Goal: Information Seeking & Learning: Learn about a topic

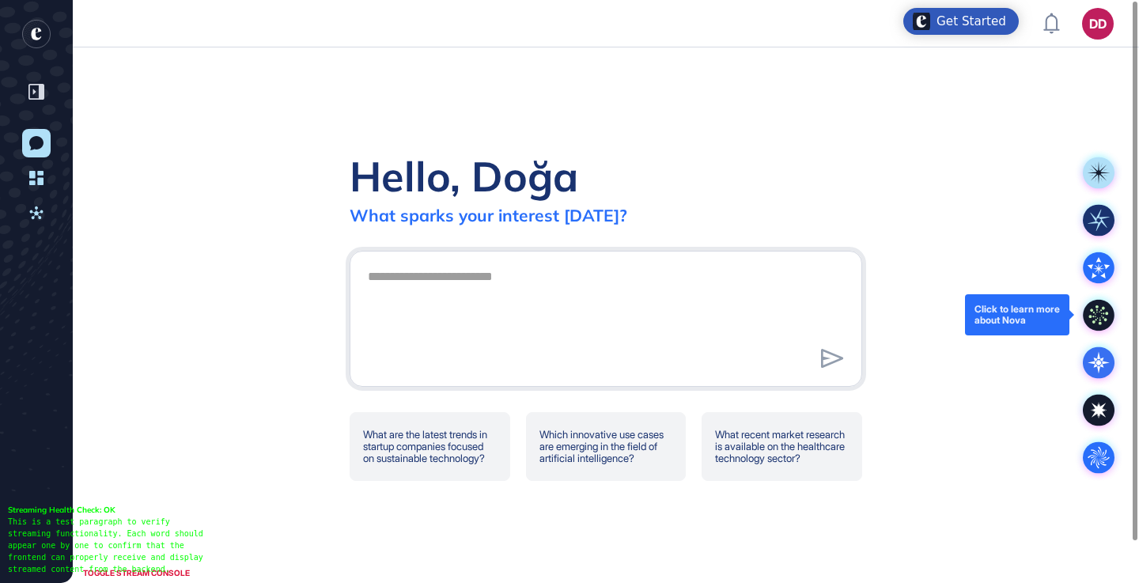
click at [1093, 319] on icon at bounding box center [1099, 315] width 32 height 32
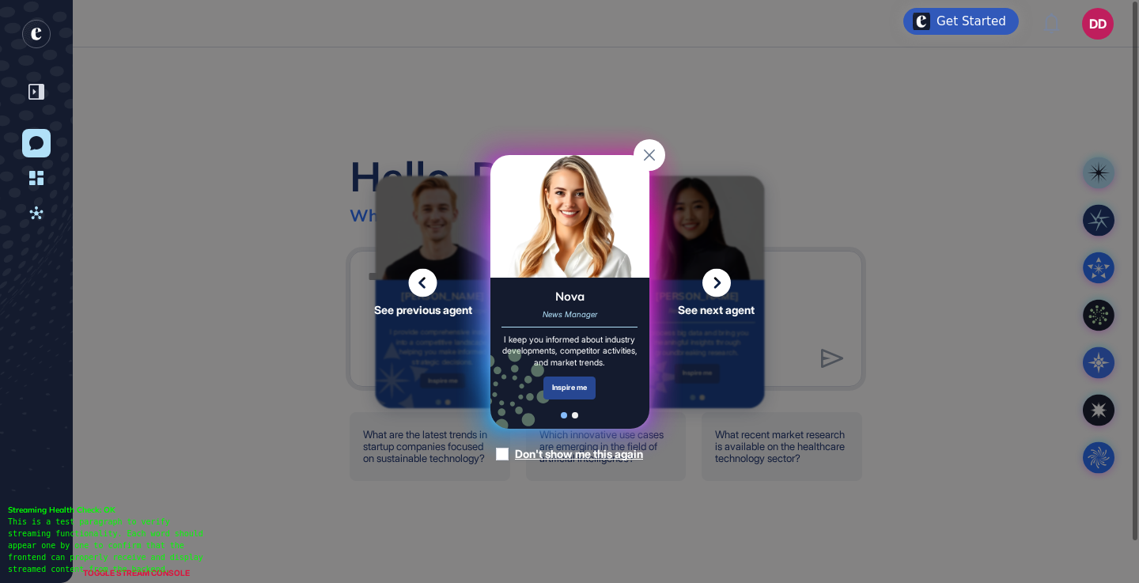
click at [581, 396] on div "Inspire me" at bounding box center [569, 387] width 53 height 23
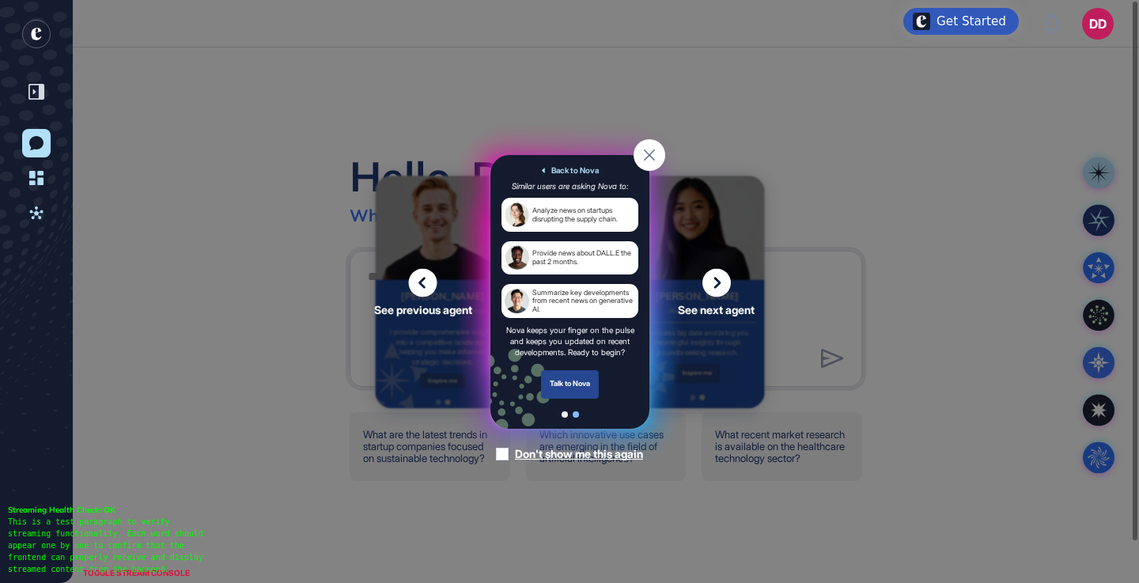
click at [584, 379] on div "Talk to Nova" at bounding box center [569, 383] width 59 height 28
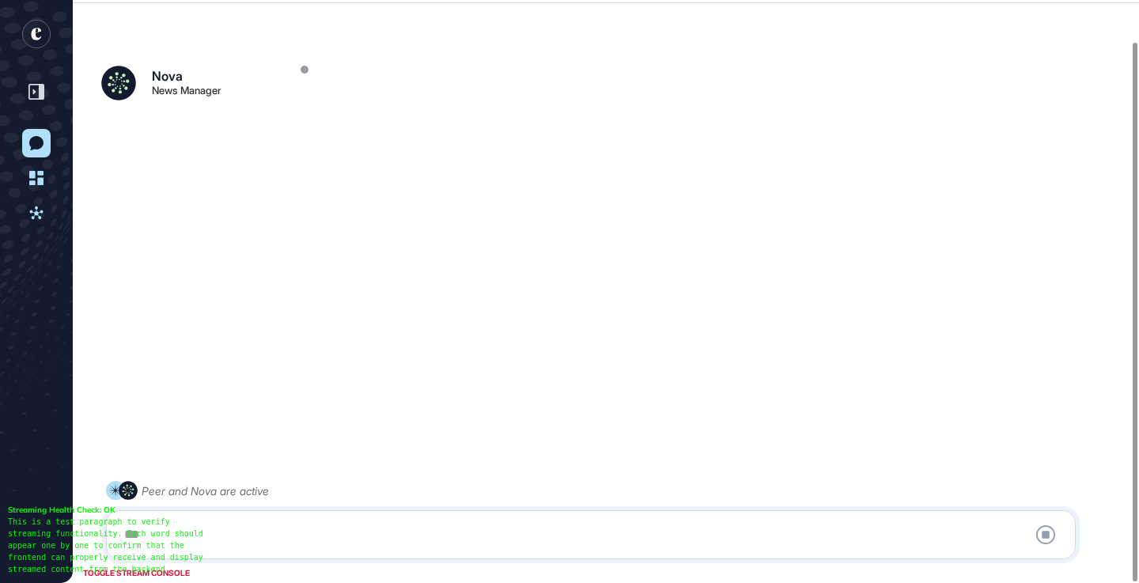
scroll to position [44, 0]
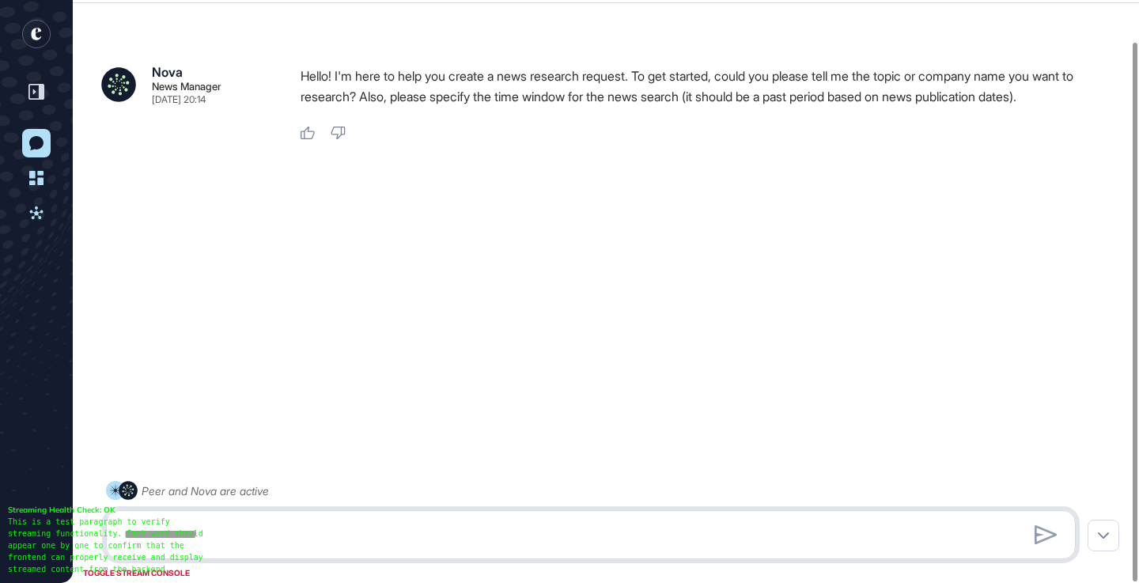
click at [423, 526] on textarea at bounding box center [591, 535] width 952 height 32
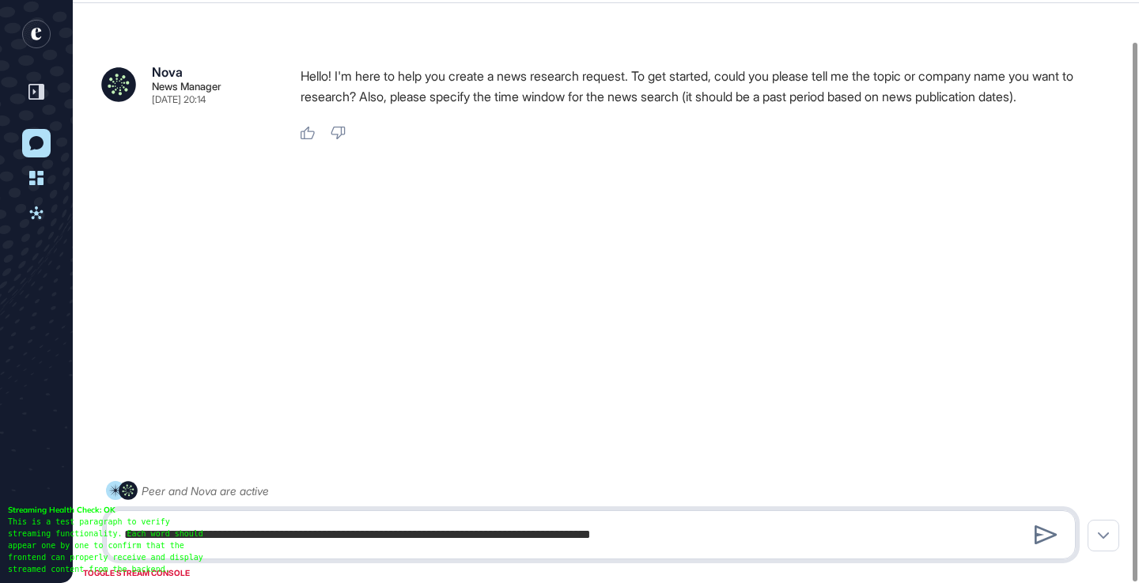
type textarea "**********"
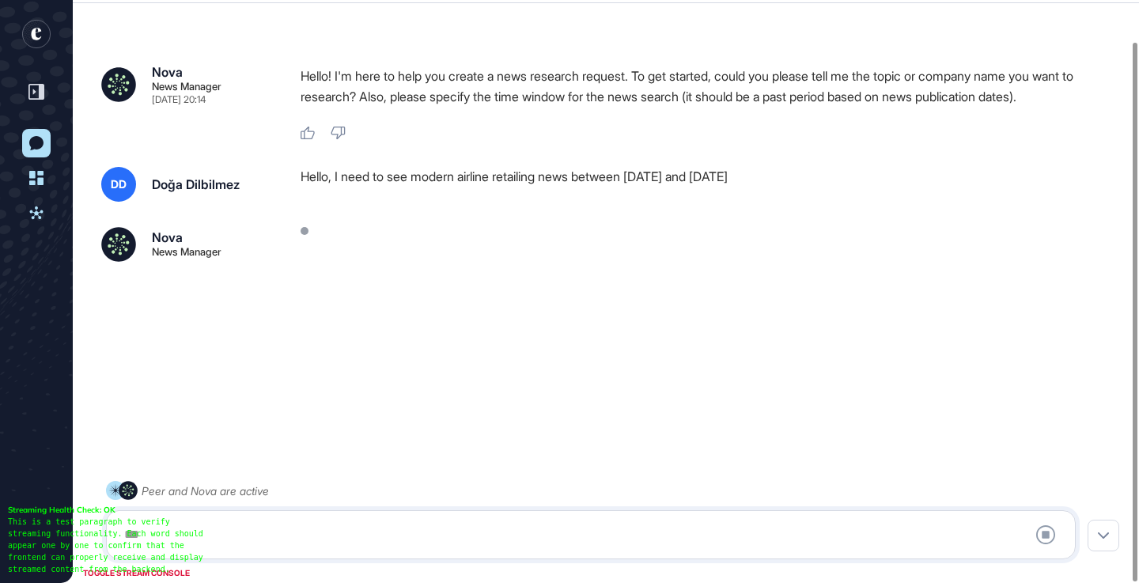
click at [763, 85] on p "Hello! I'm here to help you create a news research request. To get started, cou…" at bounding box center [712, 86] width 823 height 41
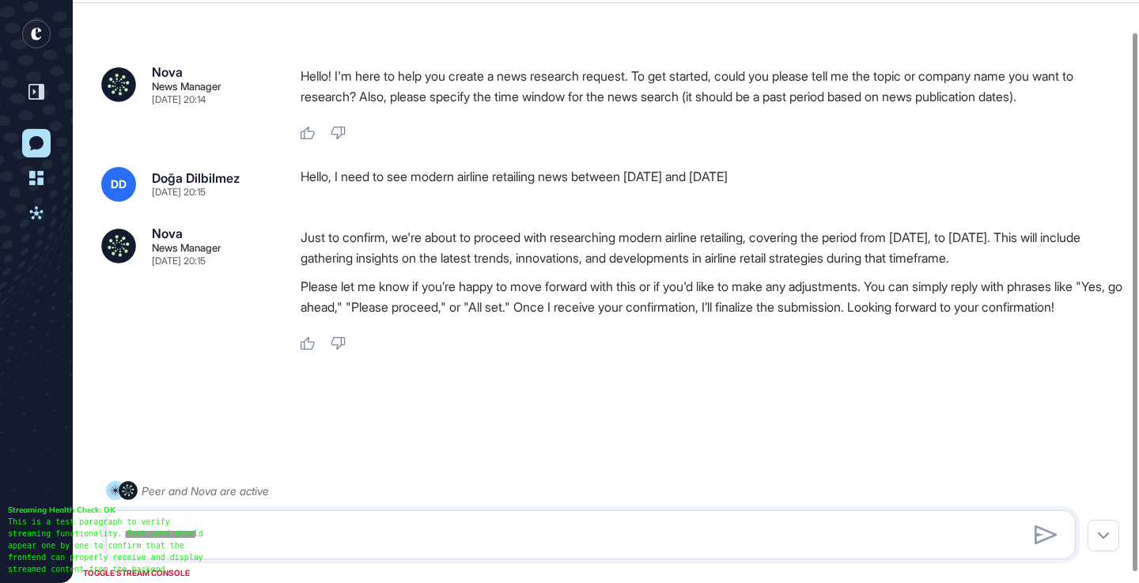
scroll to position [46, 0]
click at [543, 536] on textarea at bounding box center [591, 535] width 952 height 32
type textarea "*"
type textarea "*******"
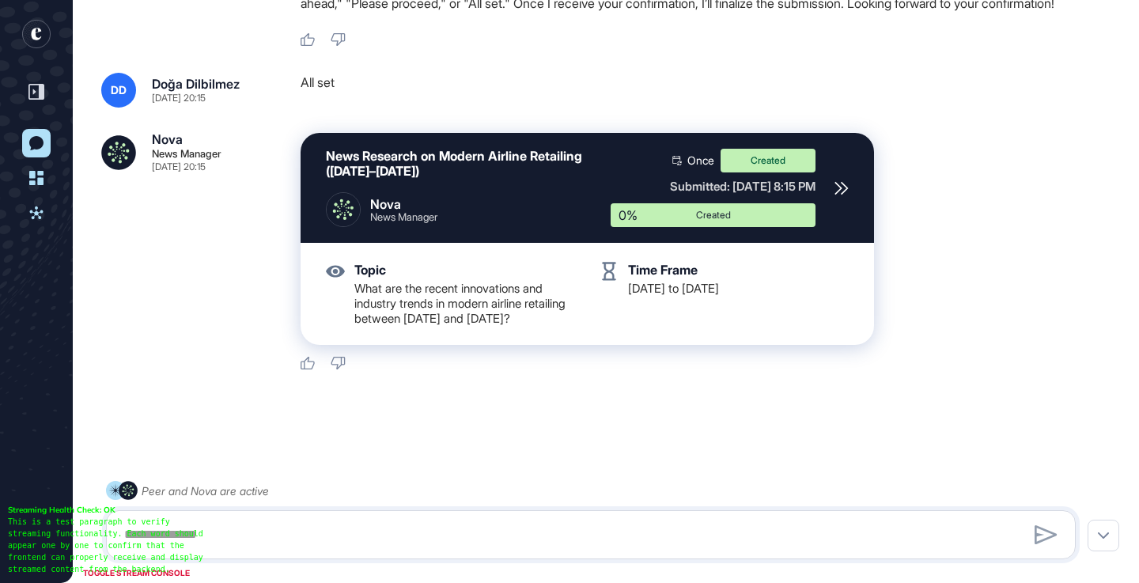
scroll to position [380, 0]
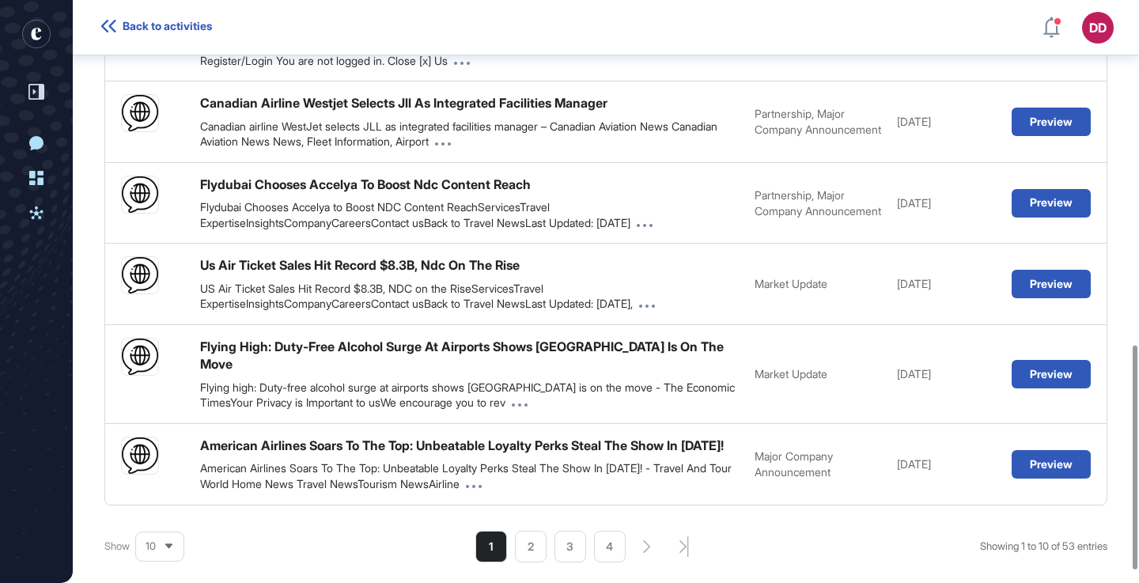
scroll to position [928, 0]
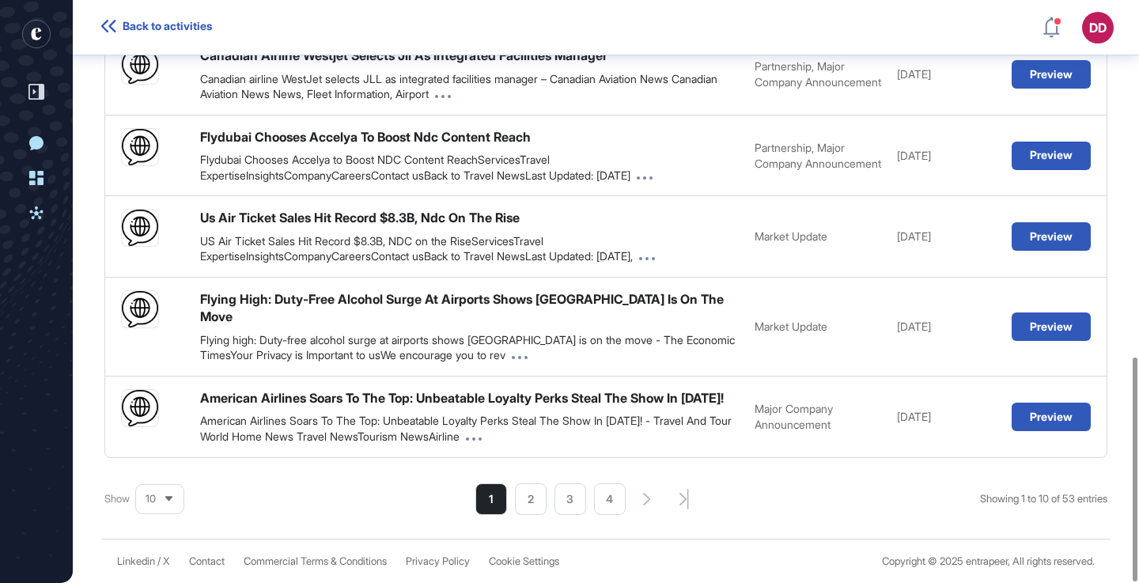
click at [176, 497] on div "10" at bounding box center [159, 498] width 47 height 31
click at [158, 469] on li "75" at bounding box center [160, 474] width 38 height 32
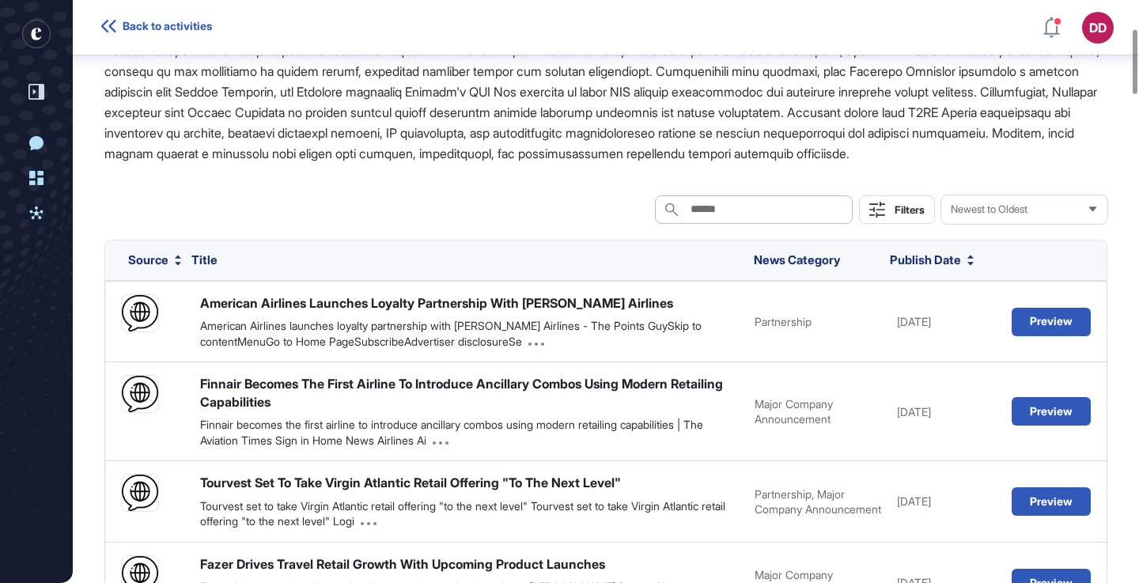
scroll to position [255, 0]
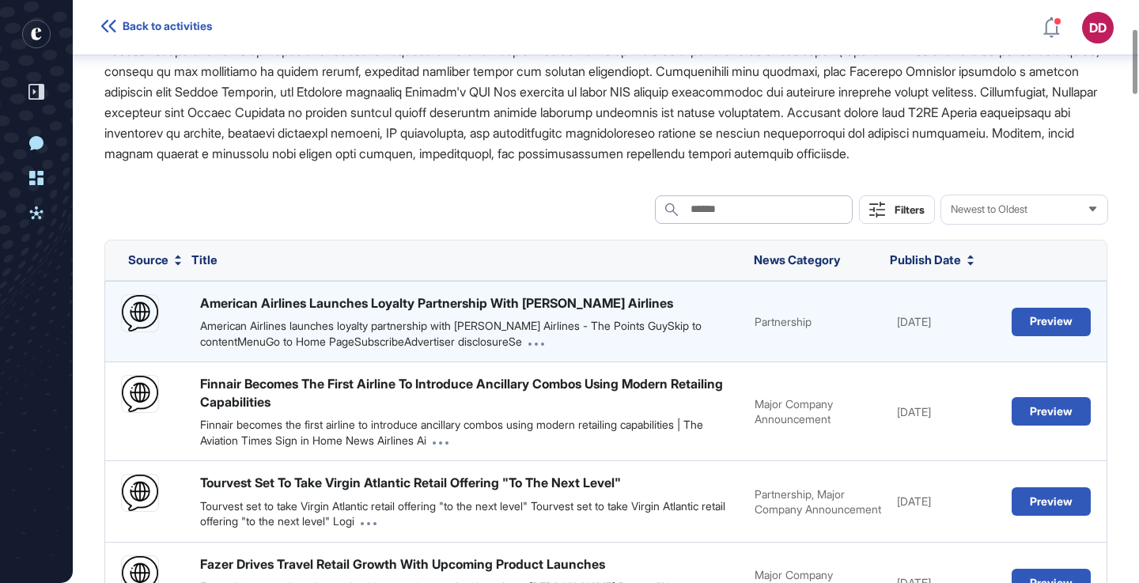
click at [531, 349] on div "American Airlines launches loyalty partnership with Porter Airlines - The Point…" at bounding box center [469, 333] width 539 height 31
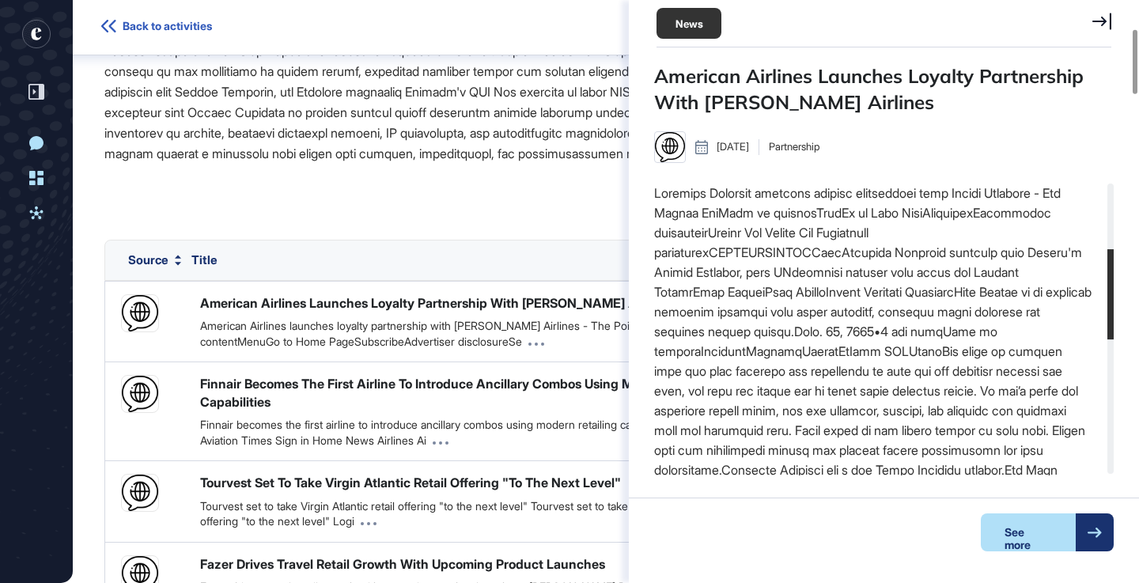
scroll to position [216, 0]
click at [1087, 528] on icon at bounding box center [1094, 533] width 15 height 10
click at [1100, 24] on icon at bounding box center [1101, 21] width 19 height 17
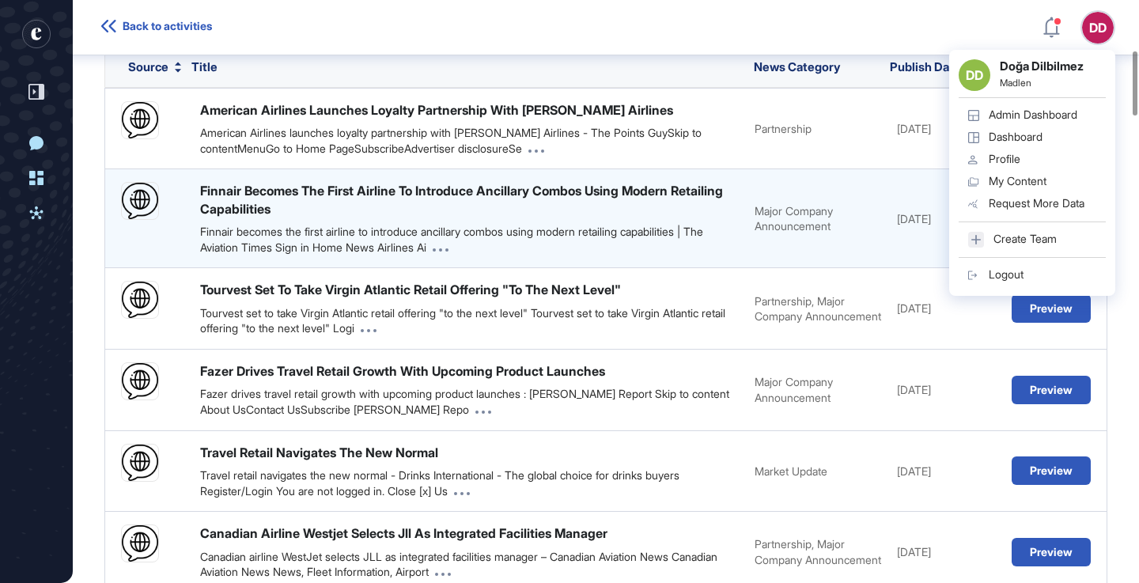
scroll to position [452, 0]
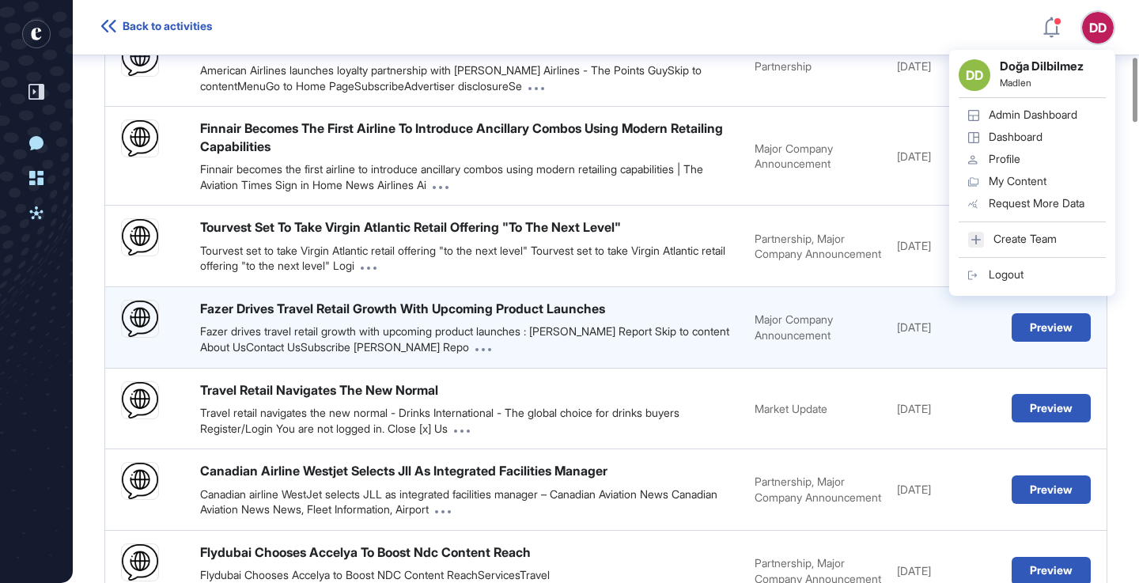
scroll to position [450, 0]
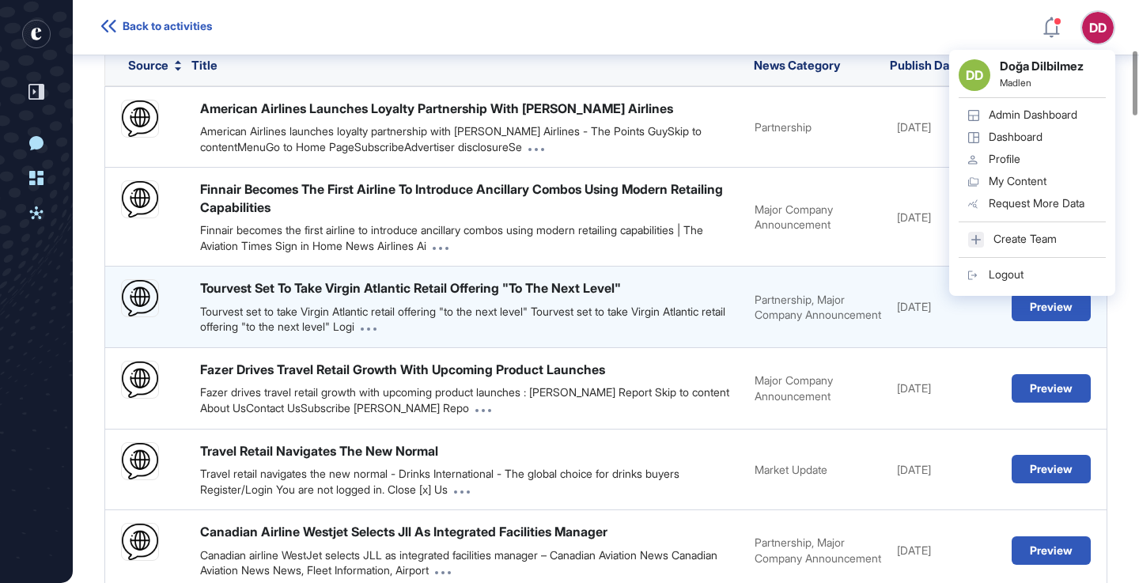
click at [919, 315] on div "Sep 29, 2025" at bounding box center [946, 307] width 99 height 16
click at [1040, 321] on button "Preview" at bounding box center [1051, 307] width 79 height 28
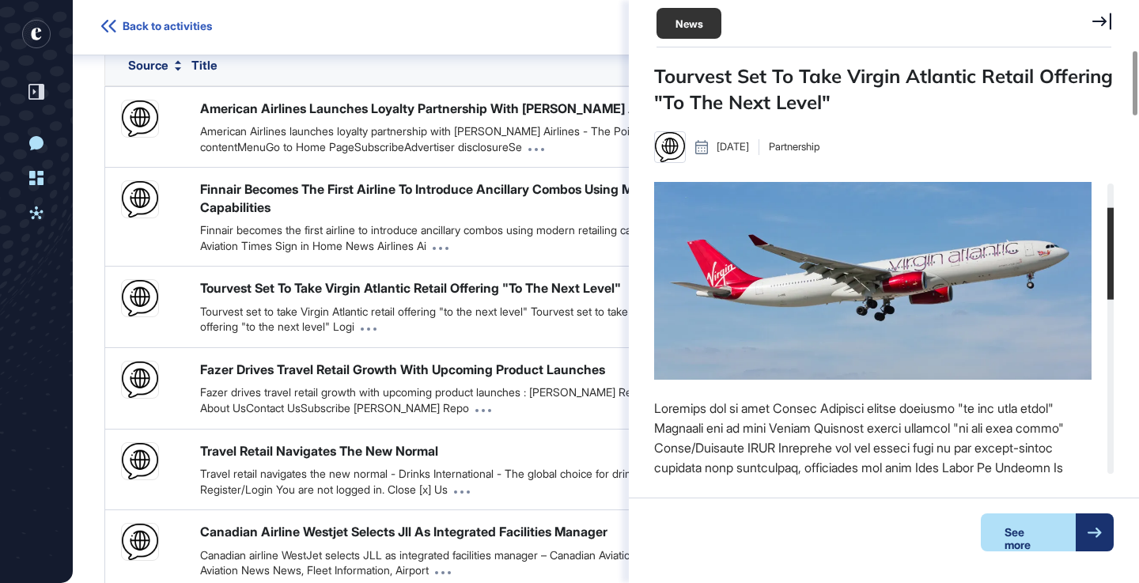
scroll to position [81, 0]
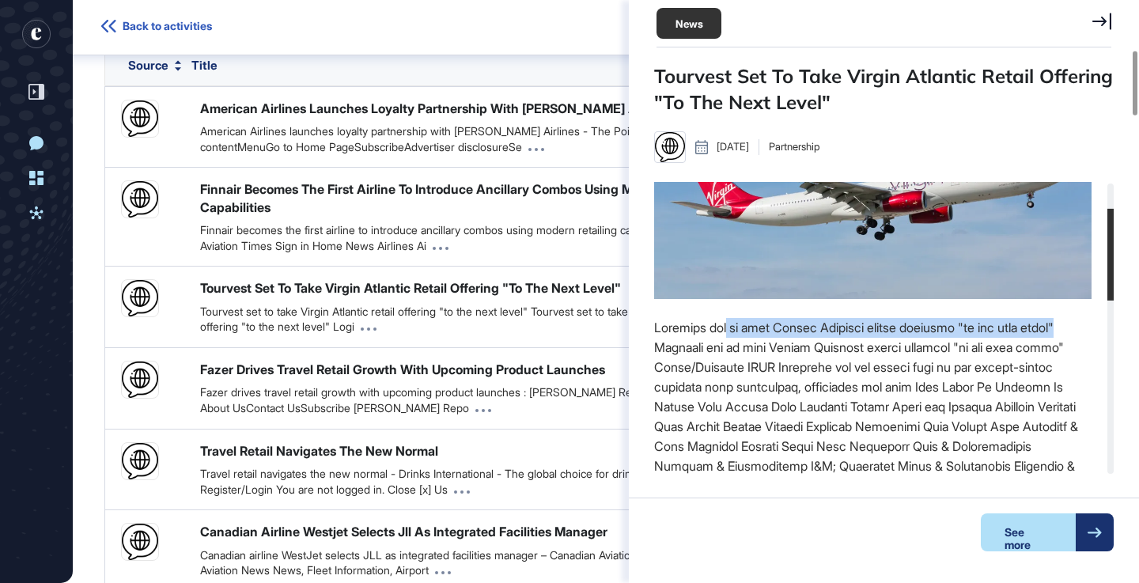
drag, startPoint x: 807, startPoint y: 331, endPoint x: 1054, endPoint y: 331, distance: 247.5
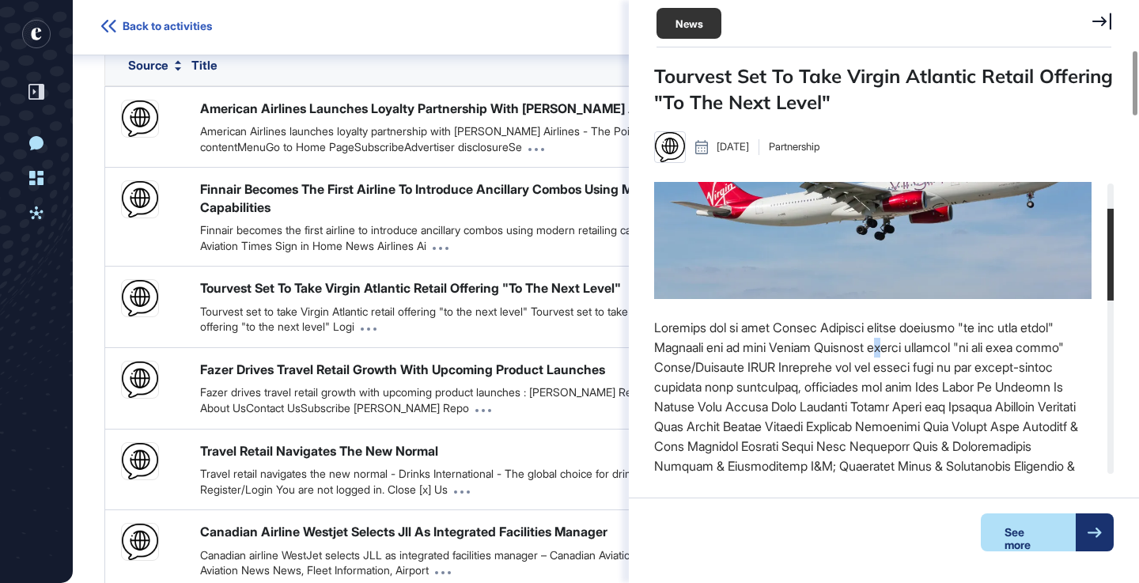
drag, startPoint x: 867, startPoint y: 356, endPoint x: 879, endPoint y: 355, distance: 12.7
click at [1056, 528] on div "See more" at bounding box center [1028, 532] width 95 height 38
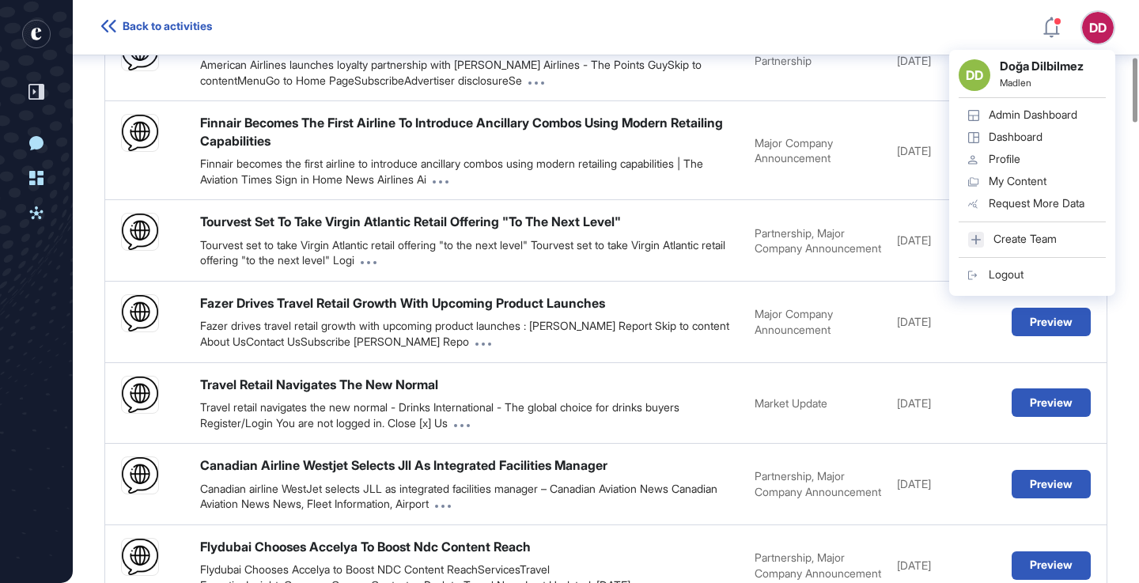
scroll to position [512, 0]
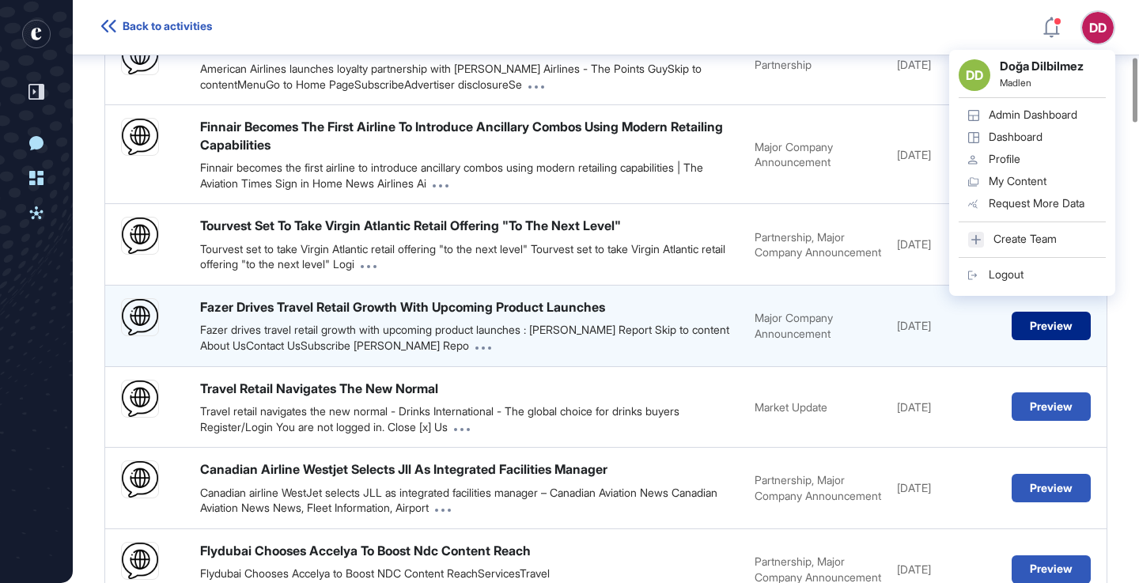
click at [1042, 340] on button "Preview" at bounding box center [1051, 326] width 79 height 28
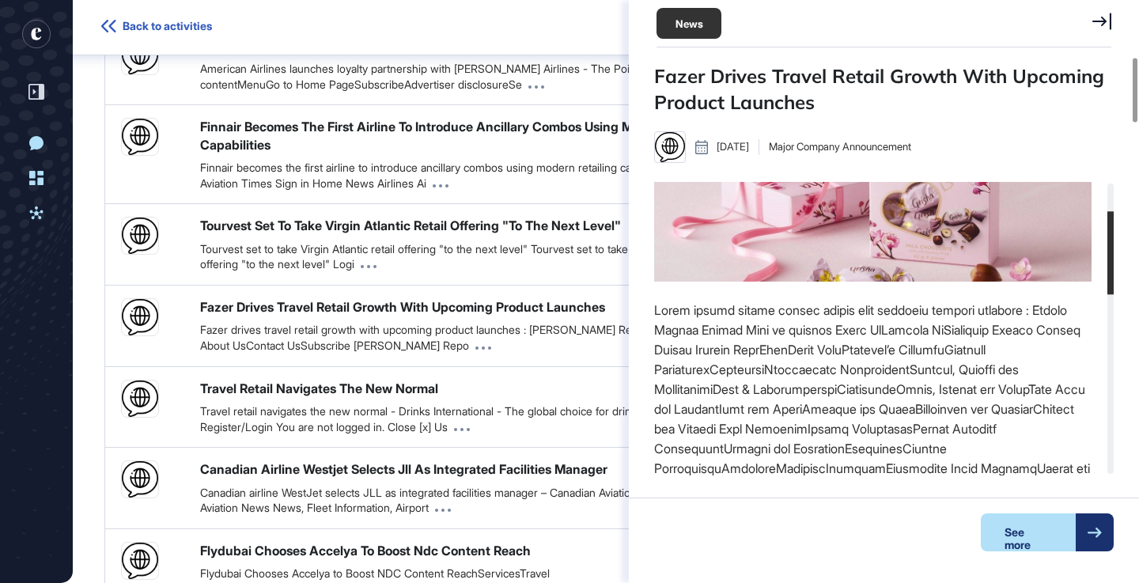
scroll to position [99, 0]
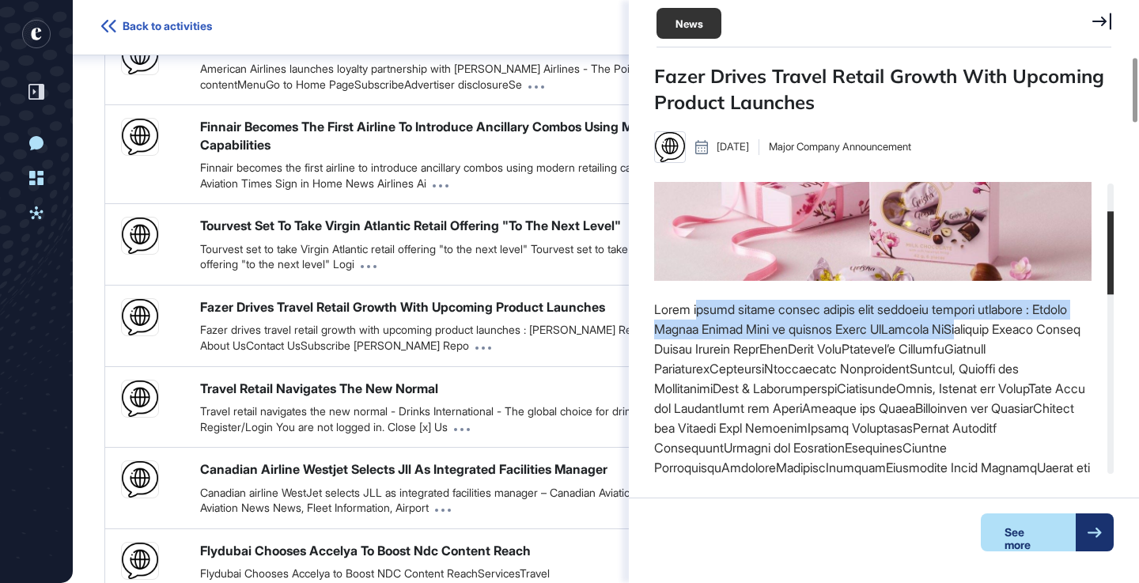
drag, startPoint x: 706, startPoint y: 313, endPoint x: 1009, endPoint y: 336, distance: 303.8
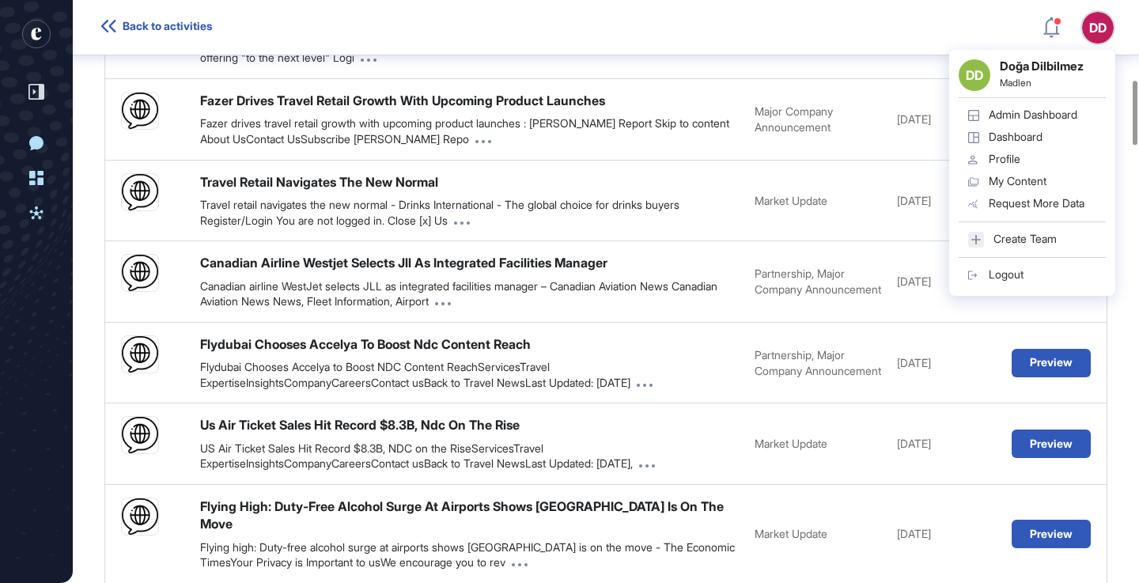
scroll to position [717, 0]
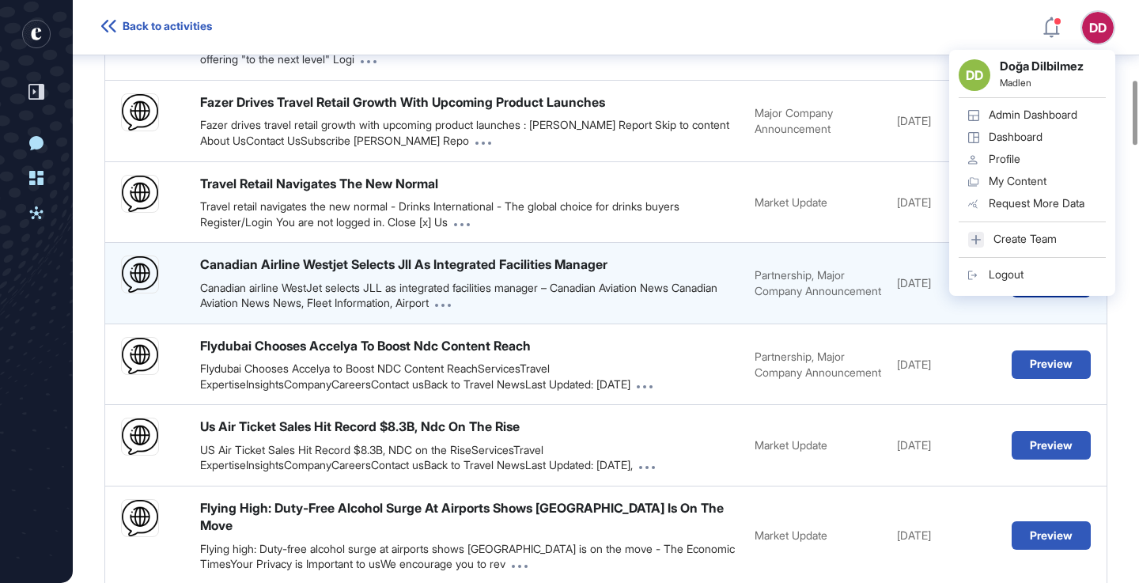
click at [1058, 297] on button "Preview" at bounding box center [1051, 283] width 79 height 28
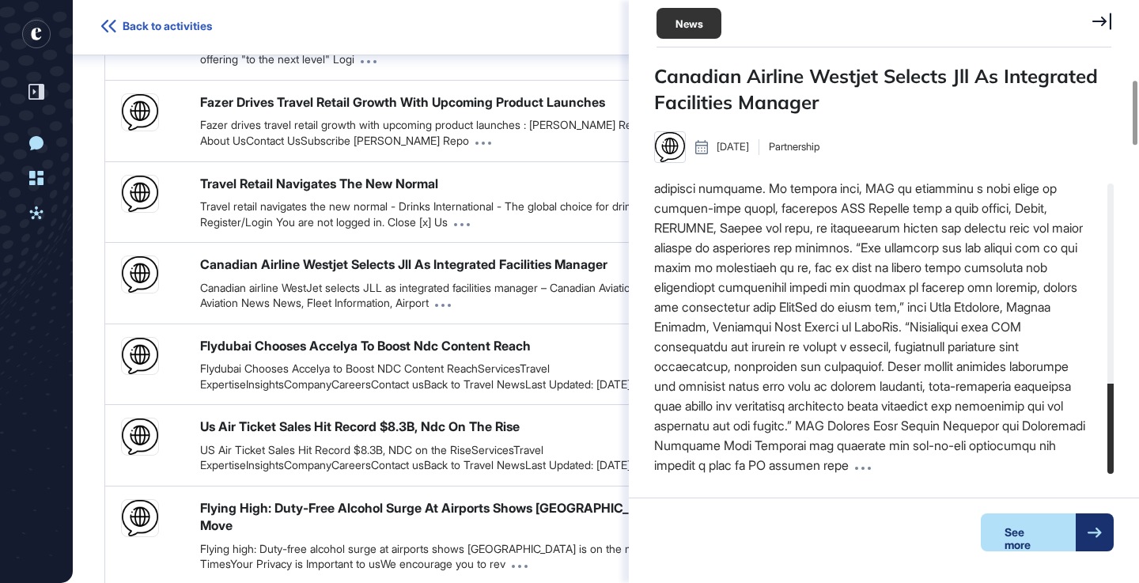
scroll to position [655, 0]
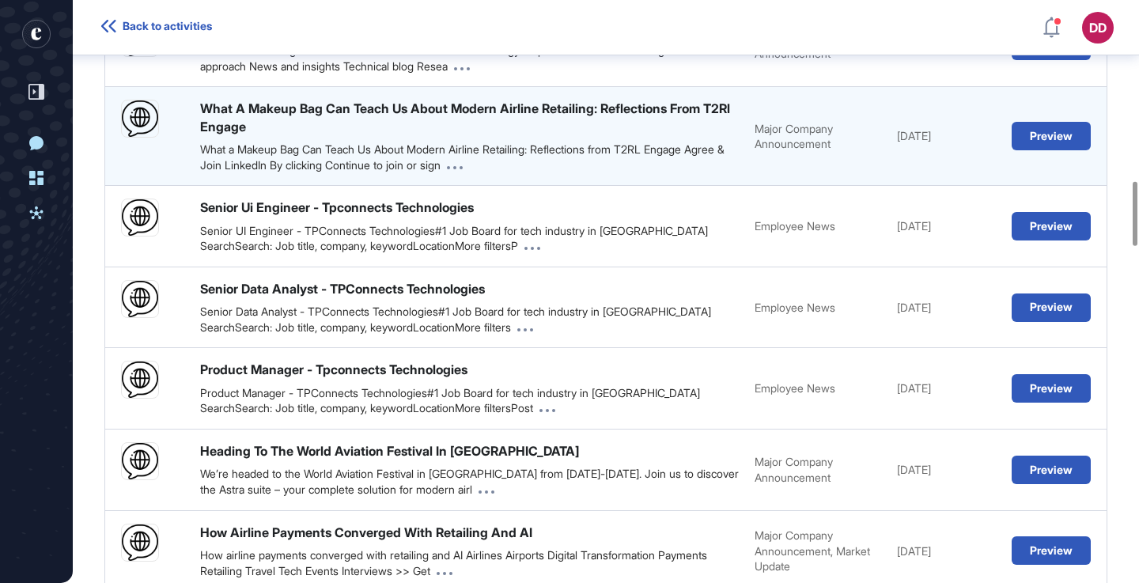
scroll to position [1626, 0]
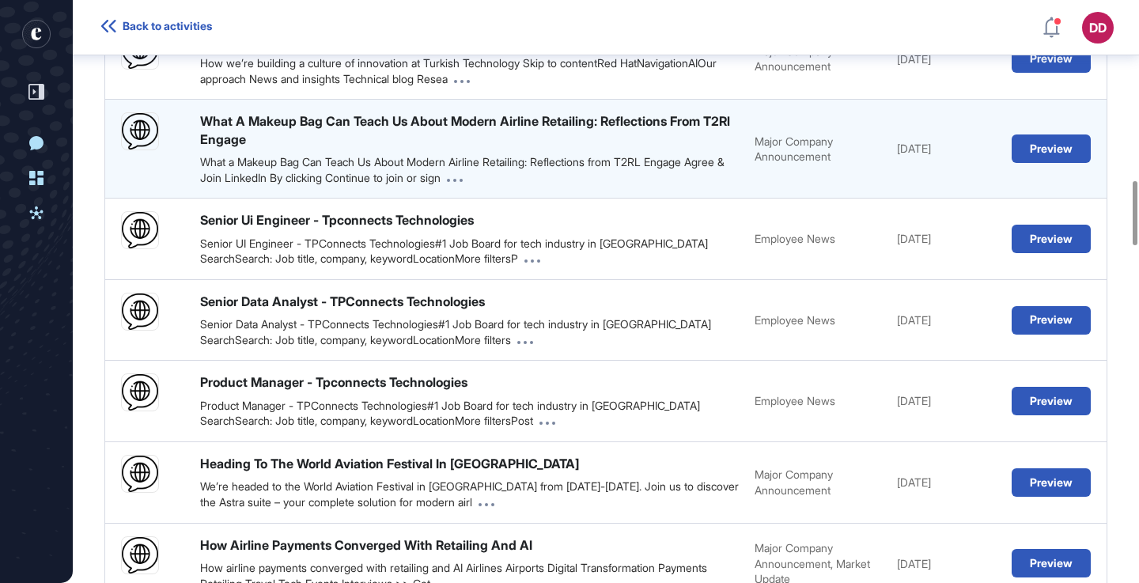
click at [686, 185] on div "What a Makeup Bag Can Teach Us About Modern Airline Retailing: Reflections from…" at bounding box center [469, 169] width 539 height 31
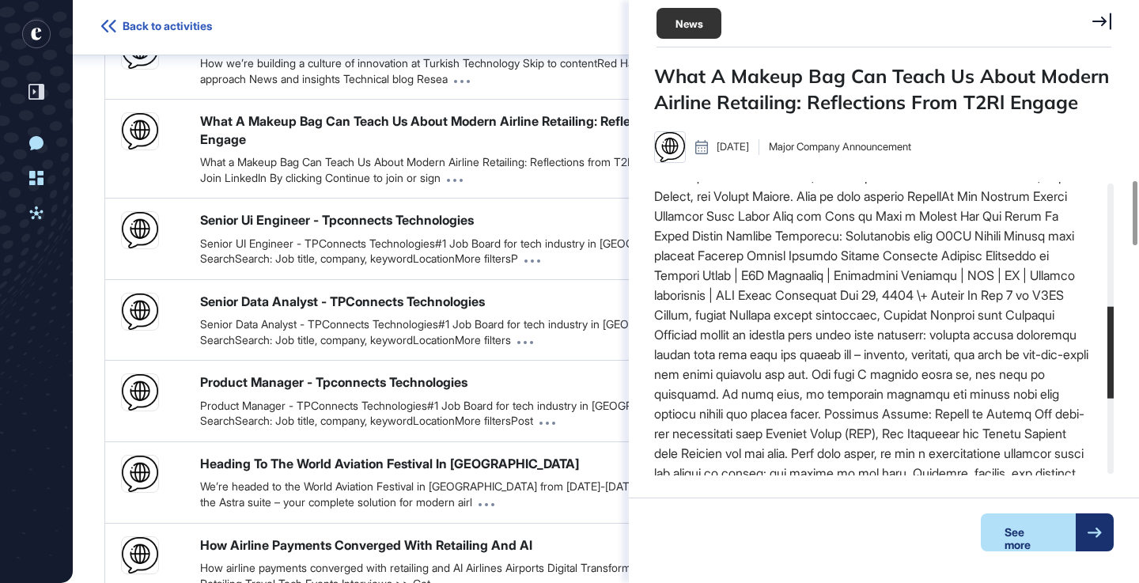
scroll to position [407, 0]
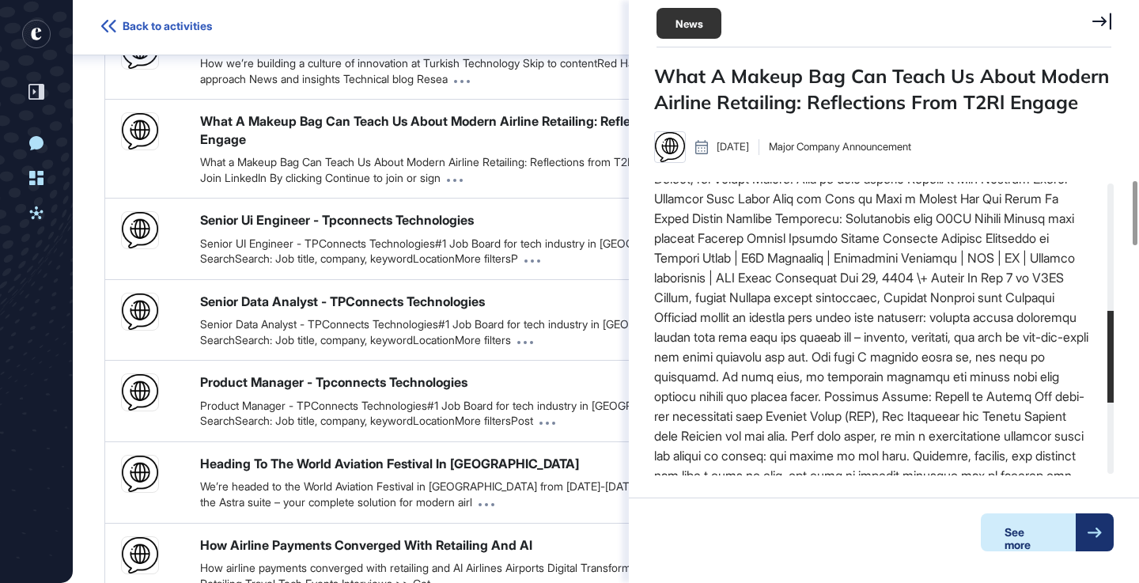
click at [1058, 530] on div "See more" at bounding box center [1028, 532] width 95 height 38
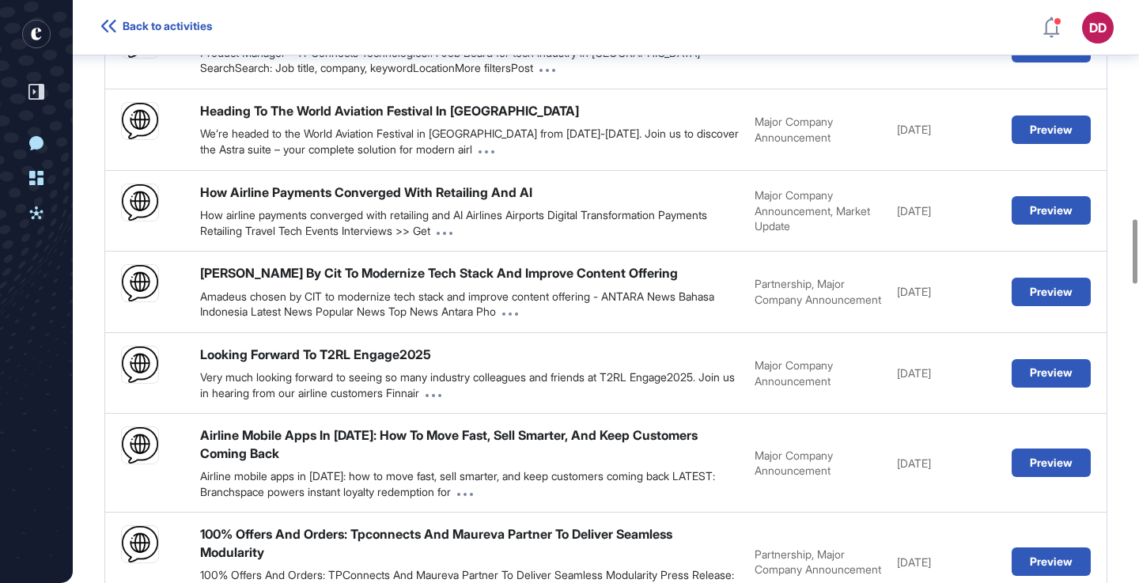
scroll to position [1980, 0]
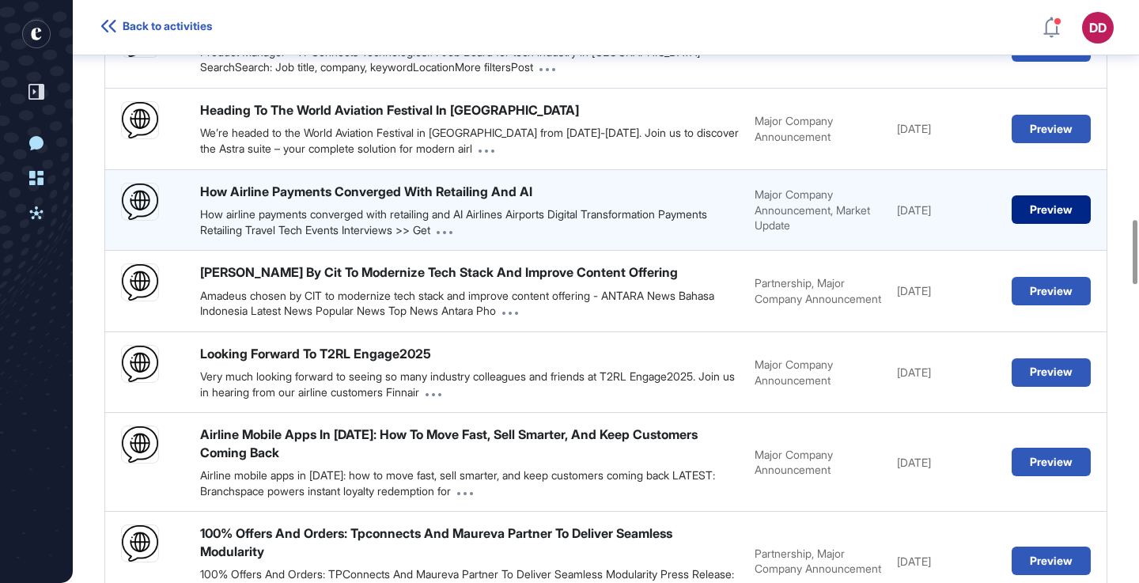
click at [1031, 224] on button "Preview" at bounding box center [1051, 209] width 79 height 28
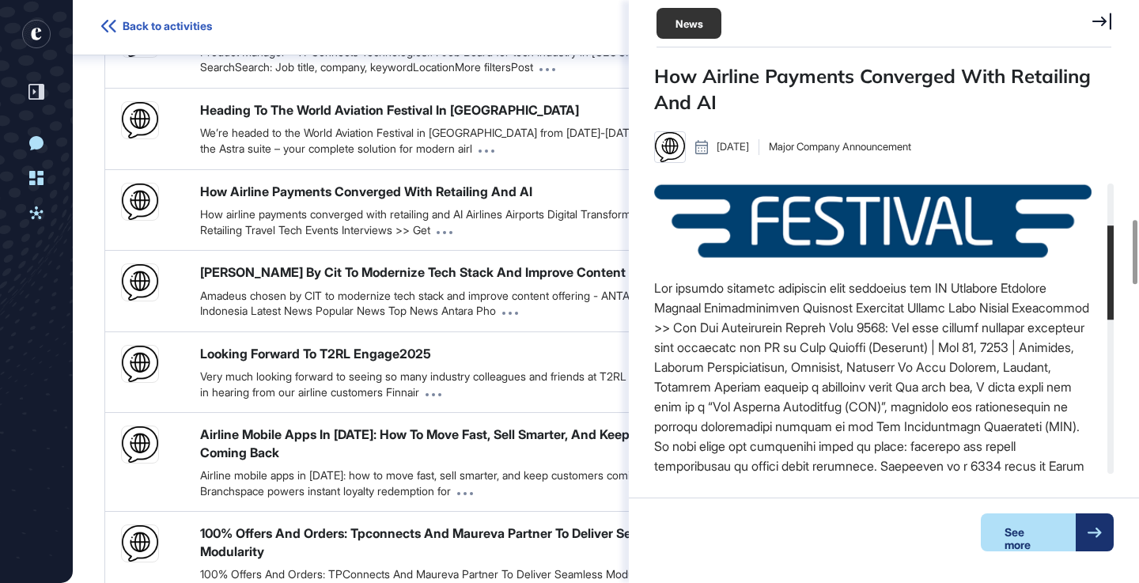
scroll to position [132, 0]
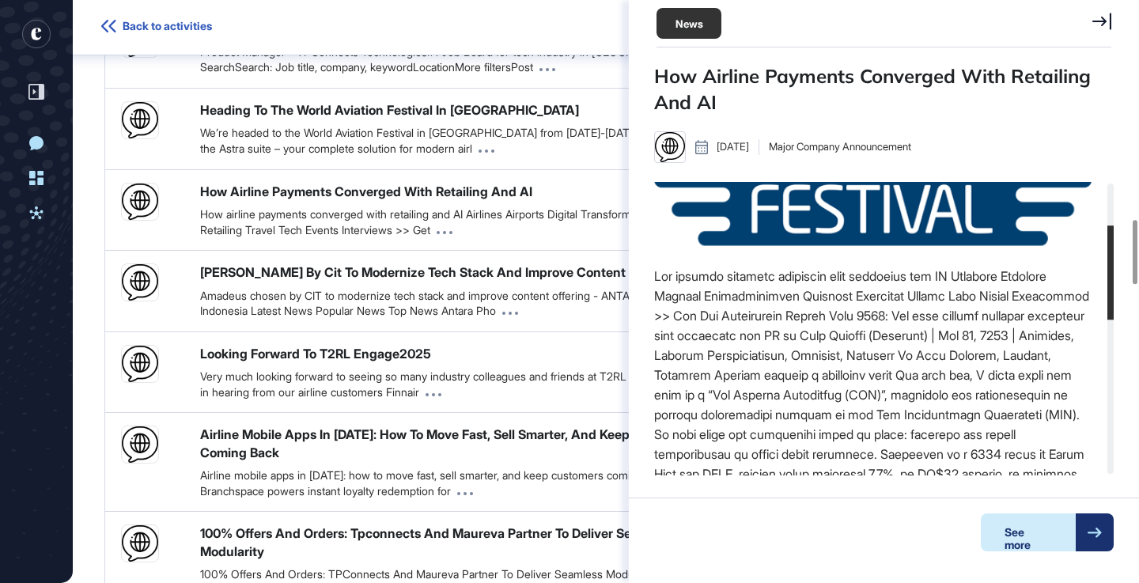
click at [1031, 528] on div "See more" at bounding box center [1028, 532] width 95 height 38
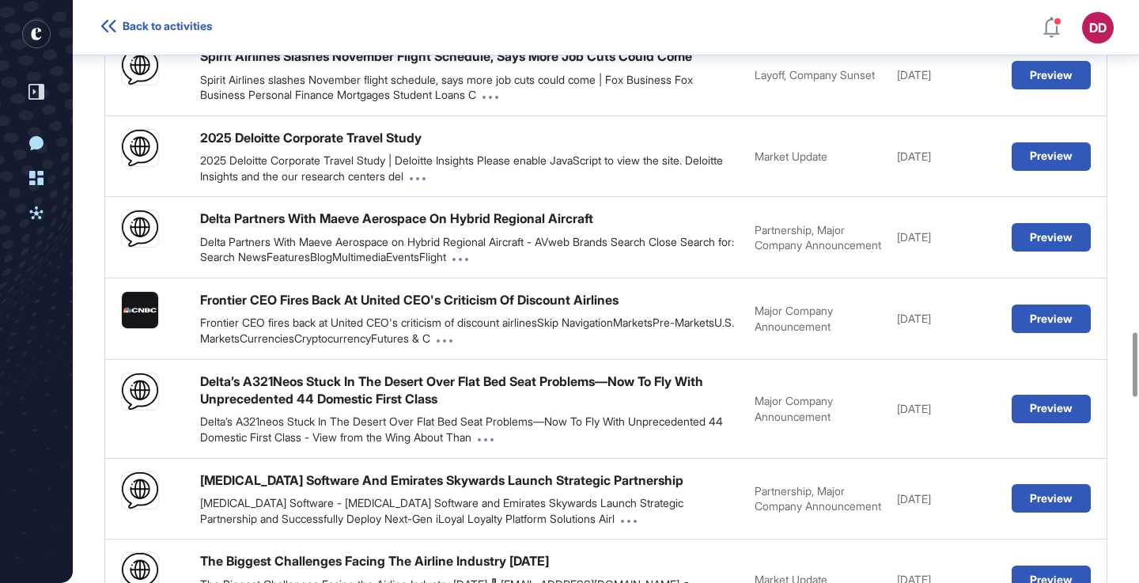
scroll to position [3074, 0]
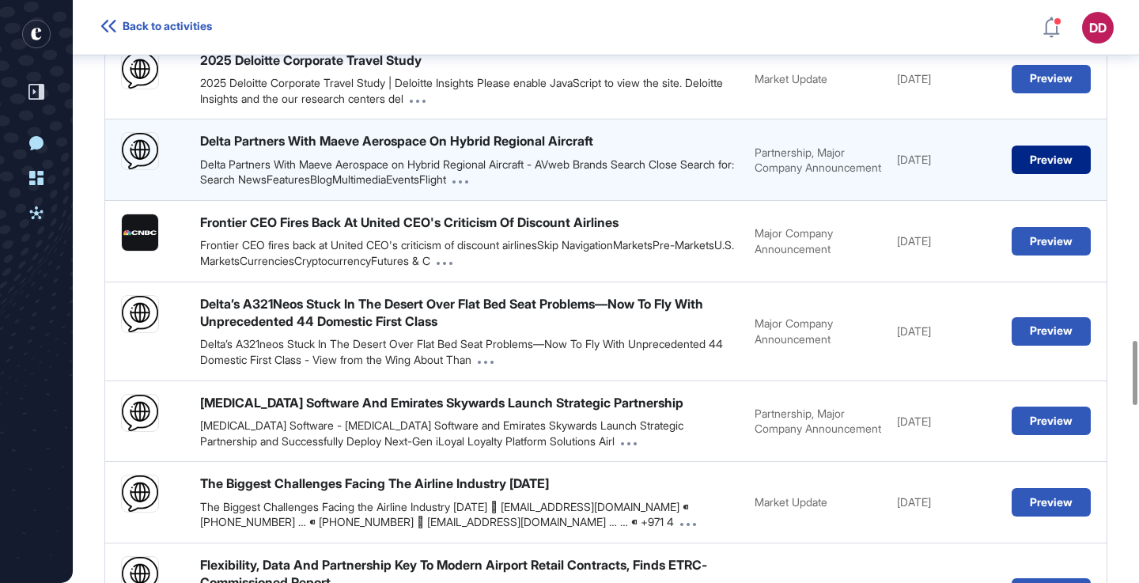
click at [1066, 174] on button "Preview" at bounding box center [1051, 160] width 79 height 28
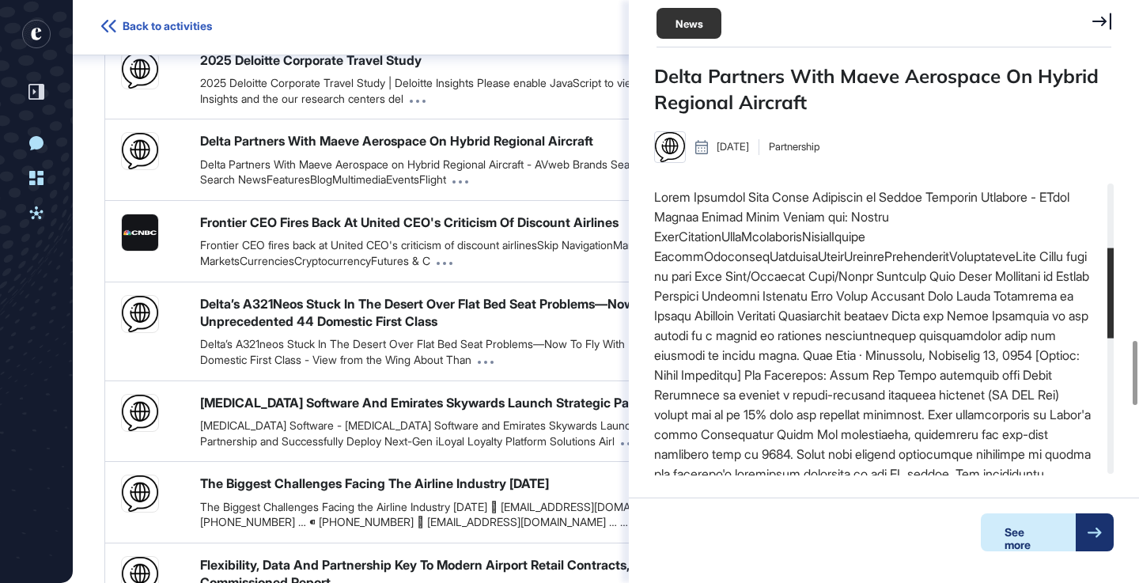
scroll to position [229, 0]
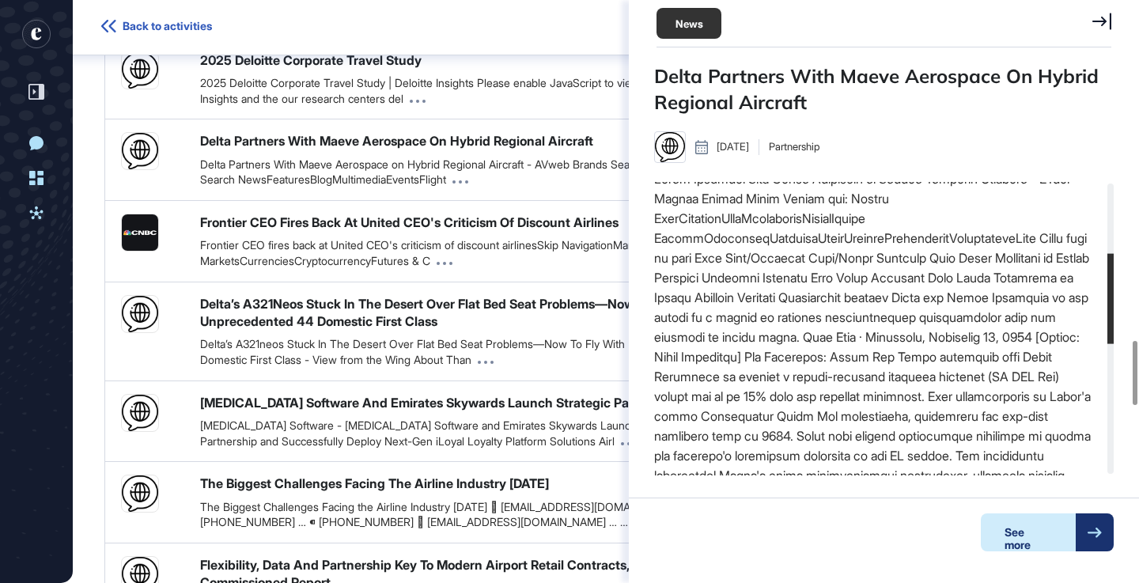
click at [1078, 528] on div at bounding box center [1095, 532] width 38 height 38
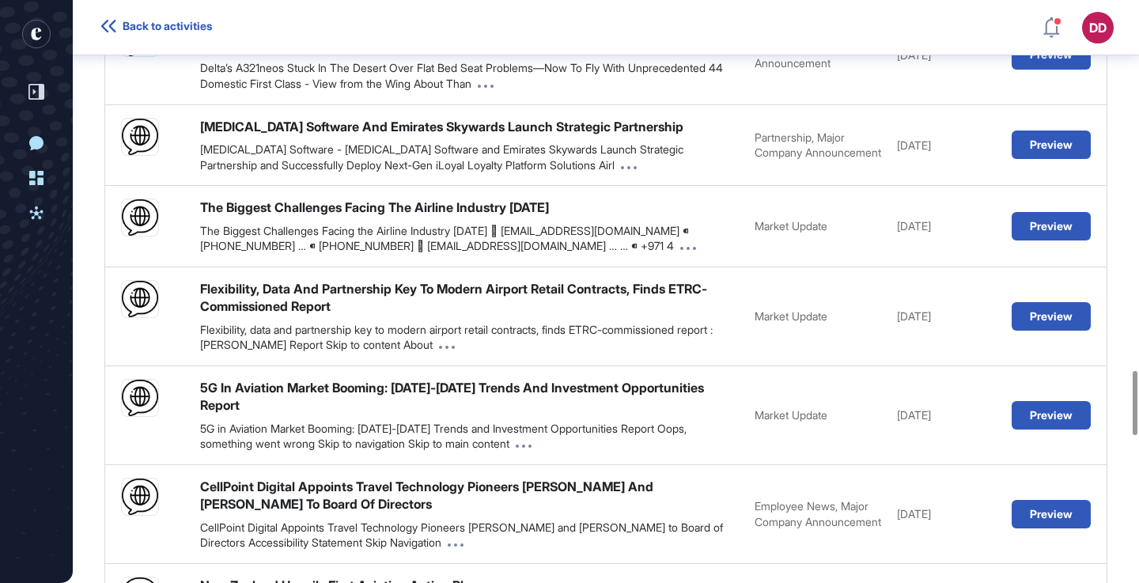
scroll to position [3351, 0]
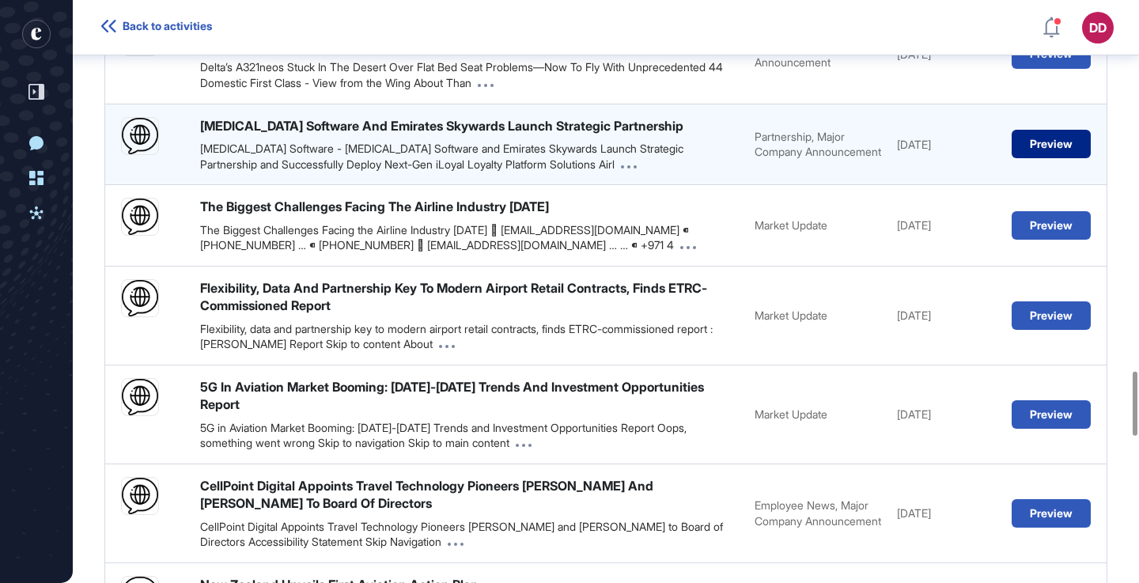
click at [1025, 158] on button "Preview" at bounding box center [1051, 144] width 79 height 28
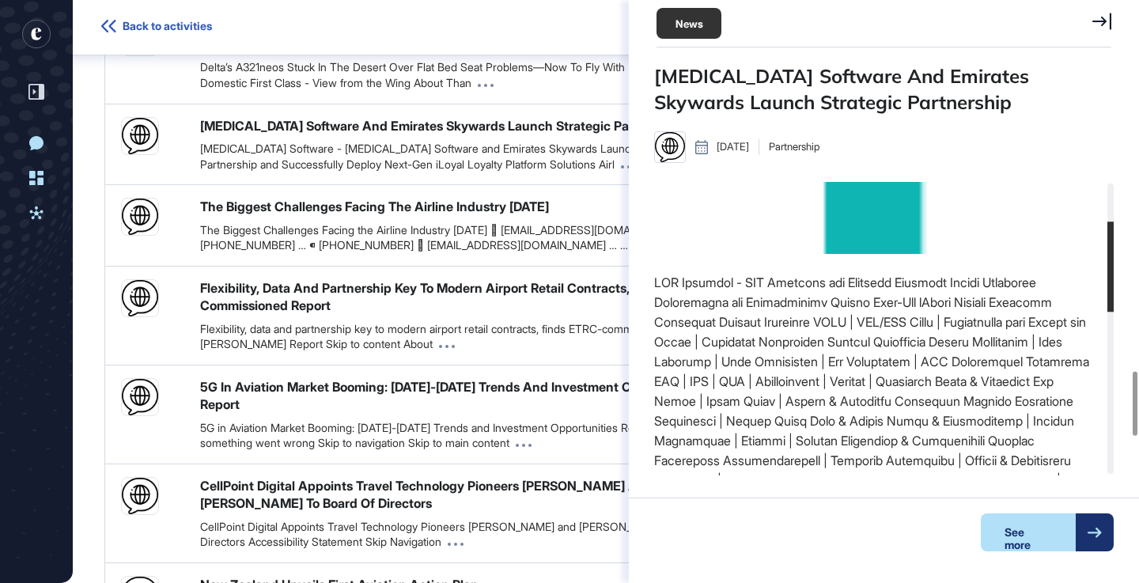
scroll to position [127, 0]
click at [1078, 530] on div at bounding box center [1095, 532] width 38 height 38
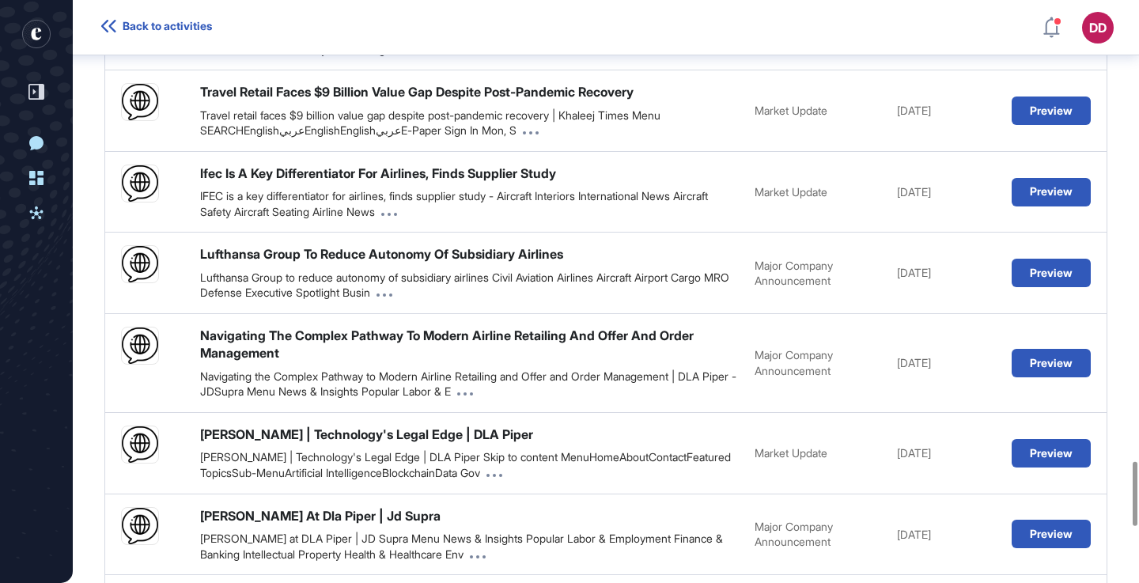
scroll to position [4169, 0]
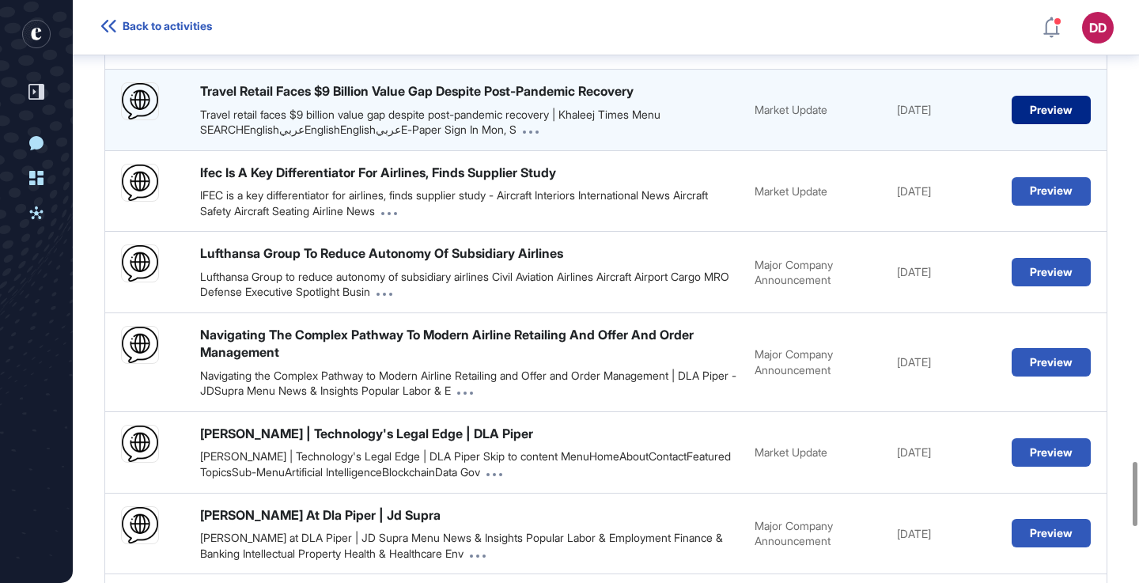
click at [1041, 124] on button "Preview" at bounding box center [1051, 110] width 79 height 28
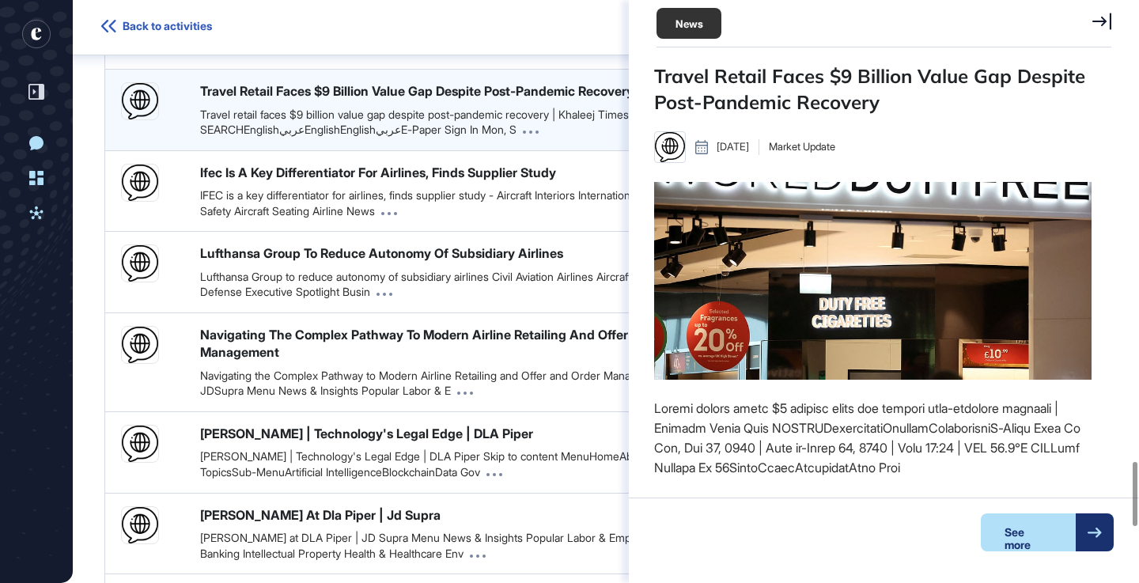
scroll to position [7, 1]
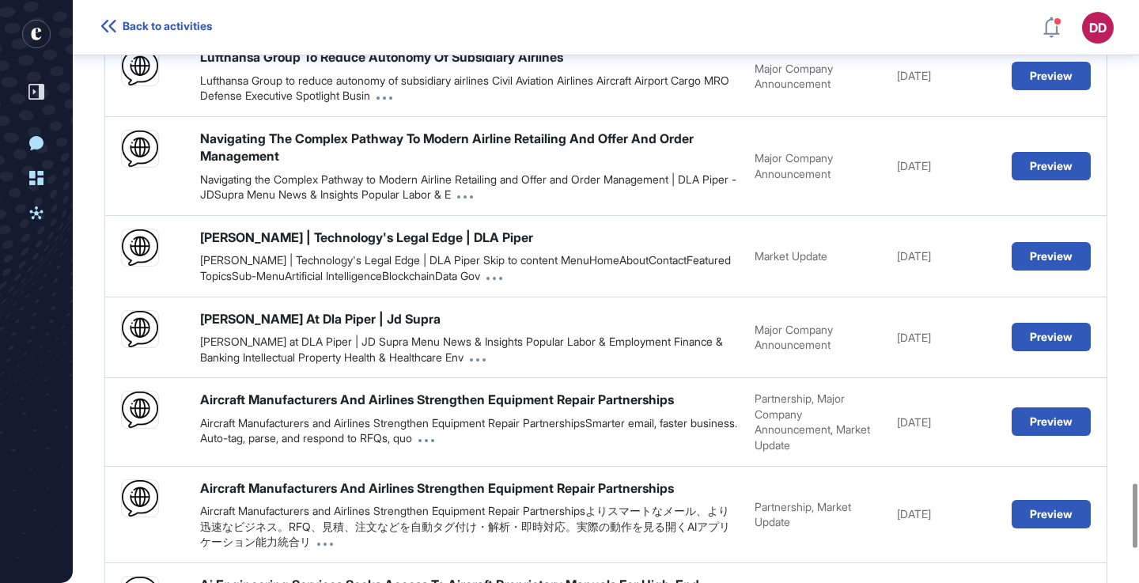
scroll to position [4374, 0]
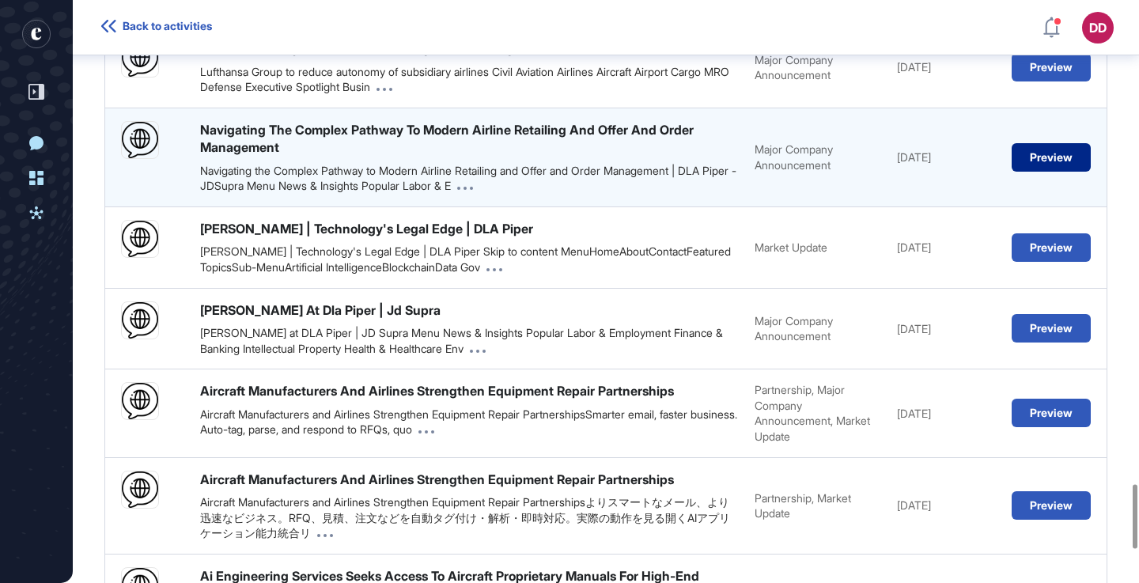
click at [1034, 172] on button "Preview" at bounding box center [1051, 157] width 79 height 28
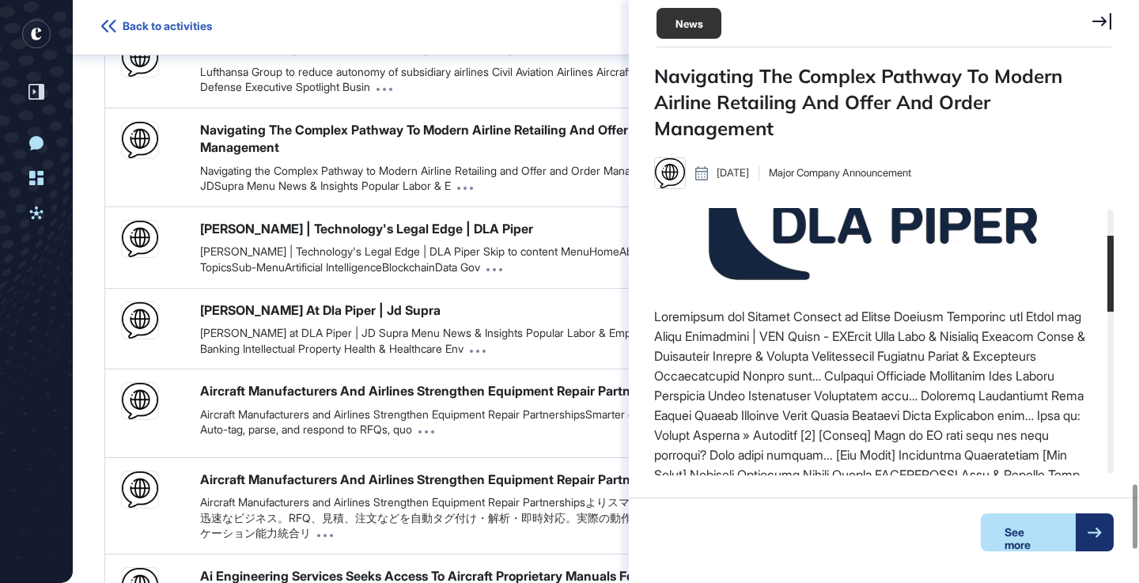
scroll to position [124, 0]
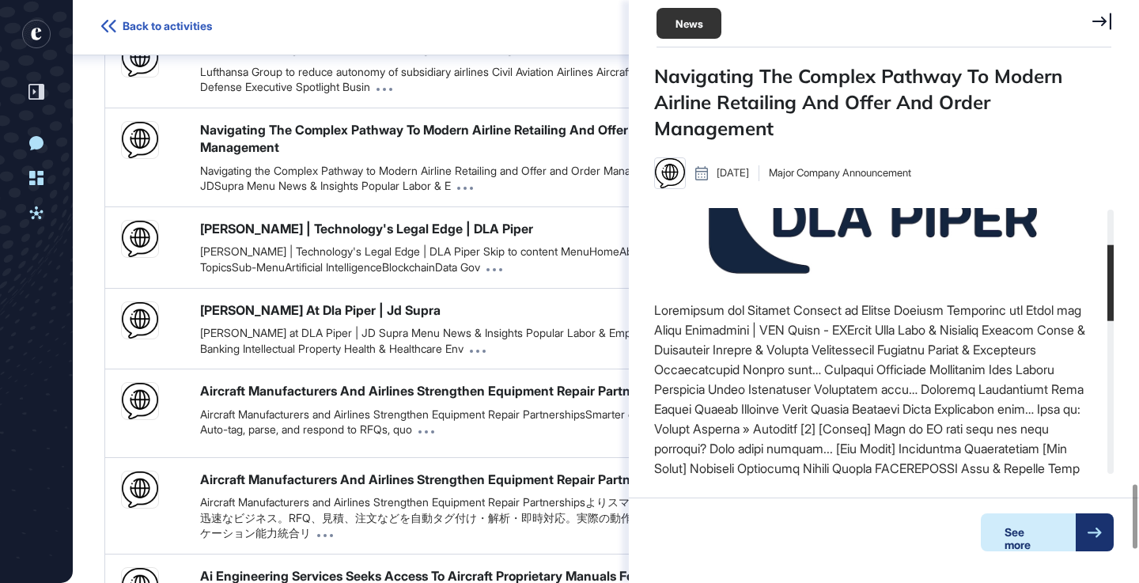
click at [1075, 532] on div "See more" at bounding box center [1028, 532] width 95 height 38
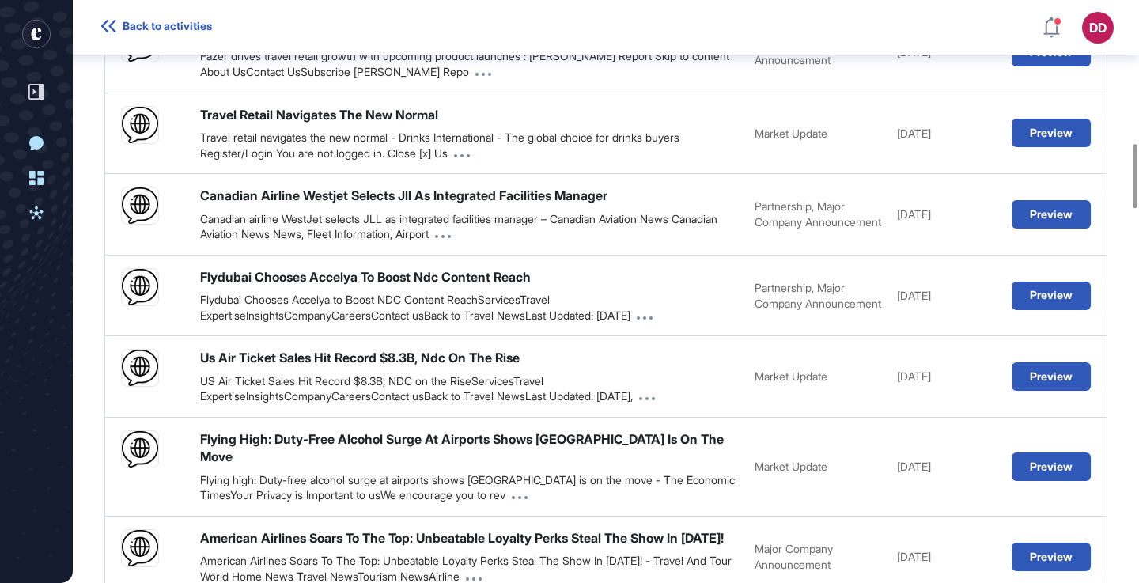
scroll to position [0, 0]
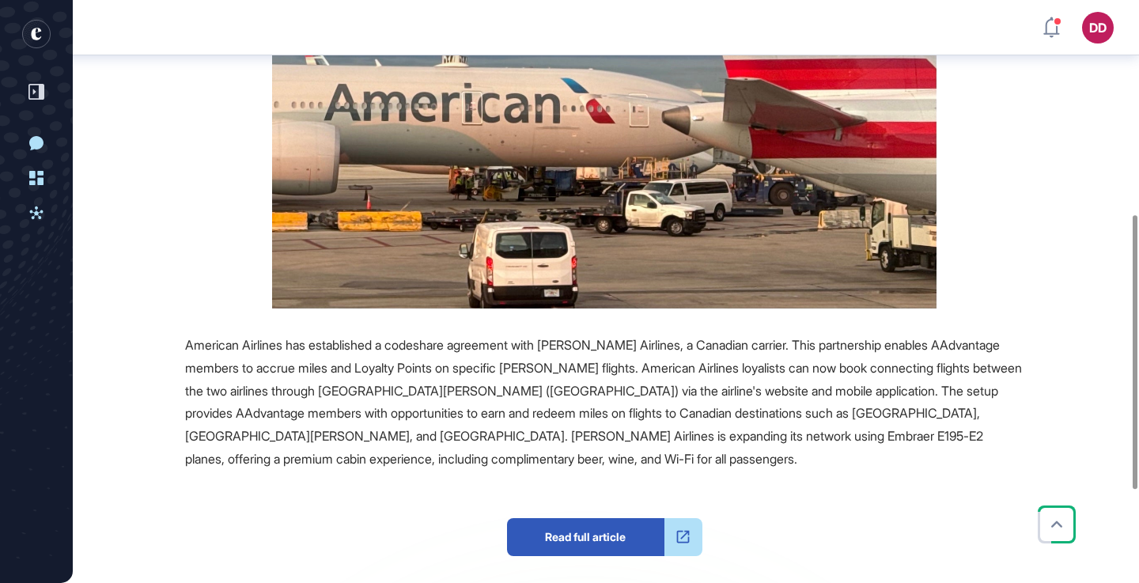
scroll to position [456, 0]
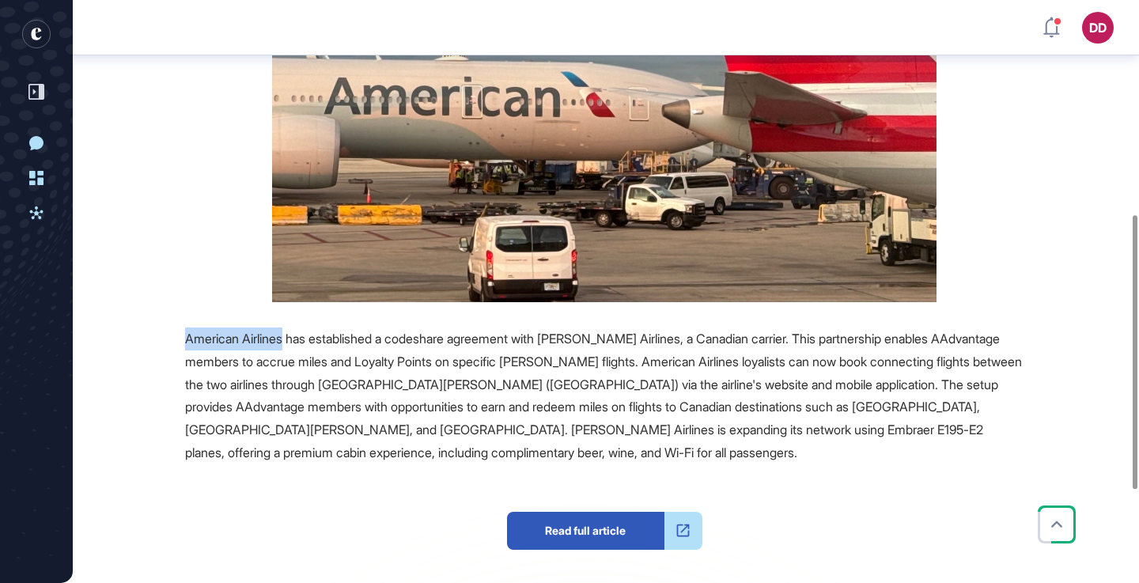
drag, startPoint x: 183, startPoint y: 312, endPoint x: 280, endPoint y: 318, distance: 96.6
click at [286, 318] on div "Source Reference Companies +1 American Airlines has established a codeshare agr…" at bounding box center [560, 307] width 925 height 896
copy span "American Airlines"
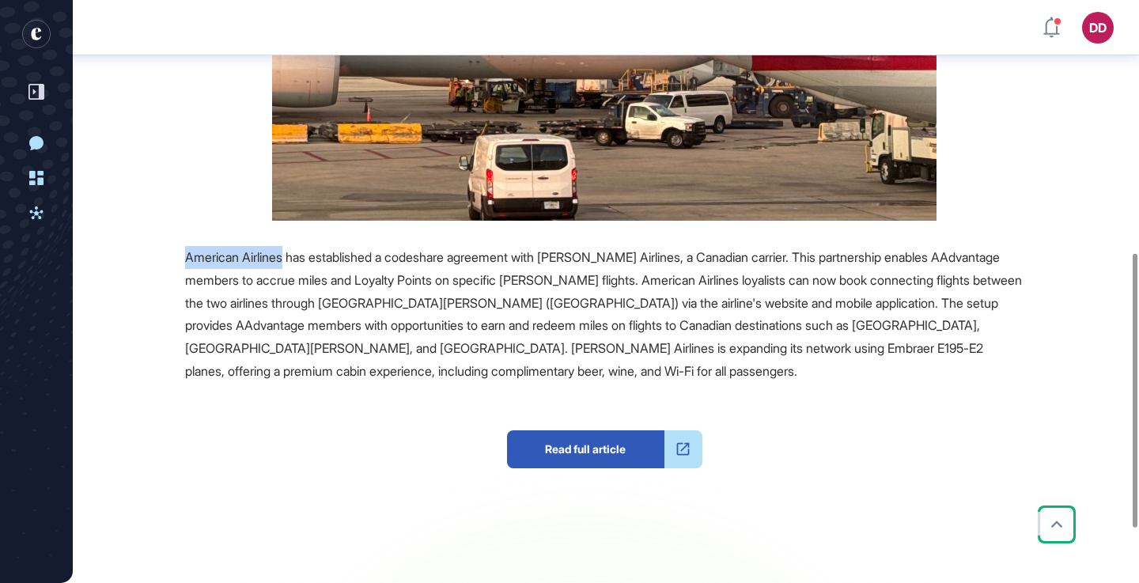
scroll to position [607, 0]
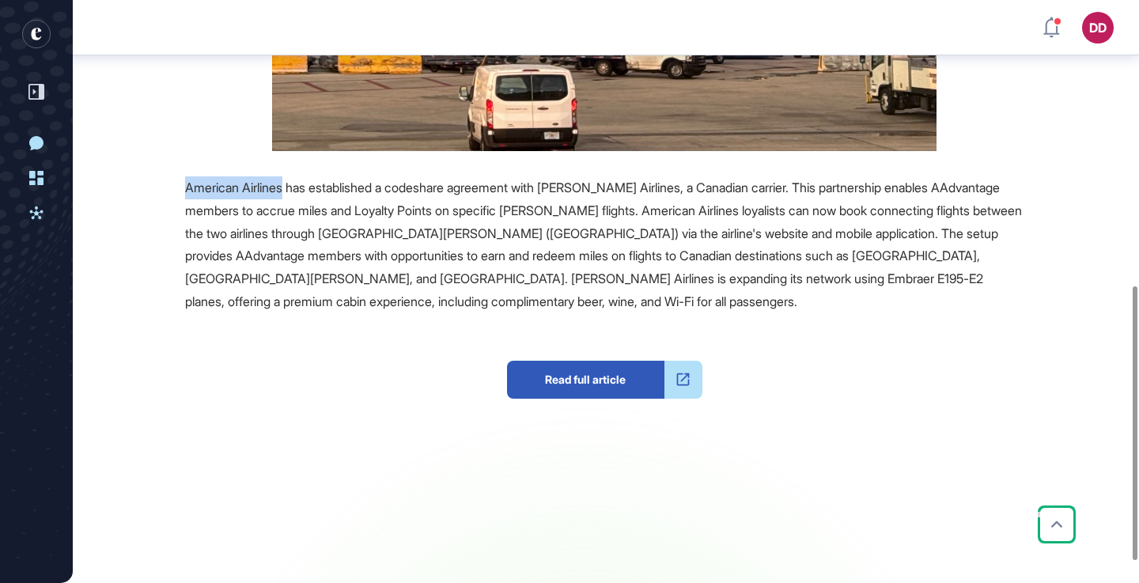
click at [622, 361] on span "Read full article" at bounding box center [585, 380] width 157 height 38
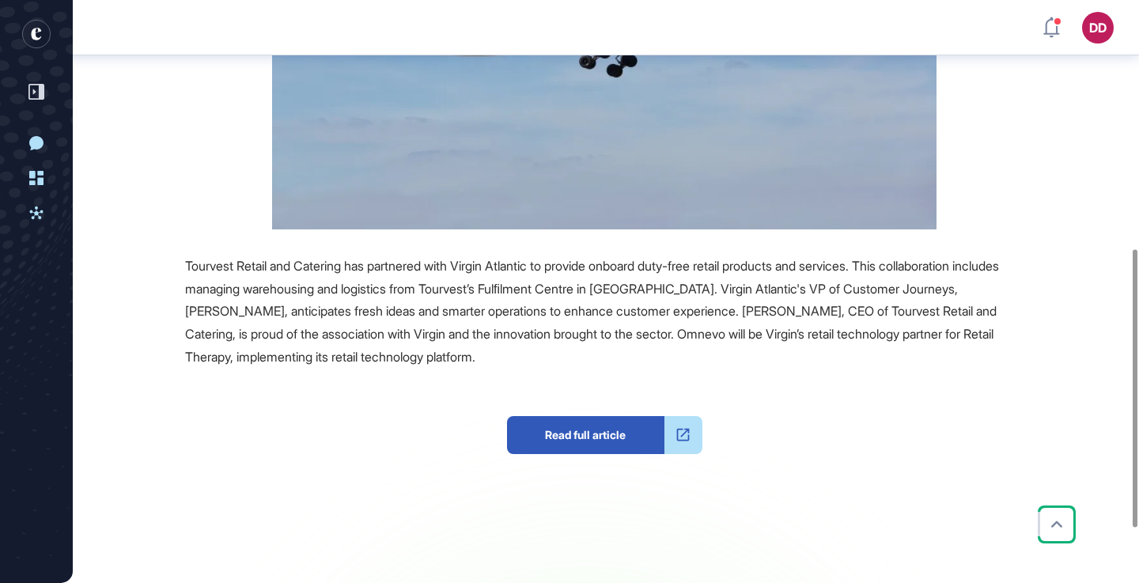
scroll to position [520, 0]
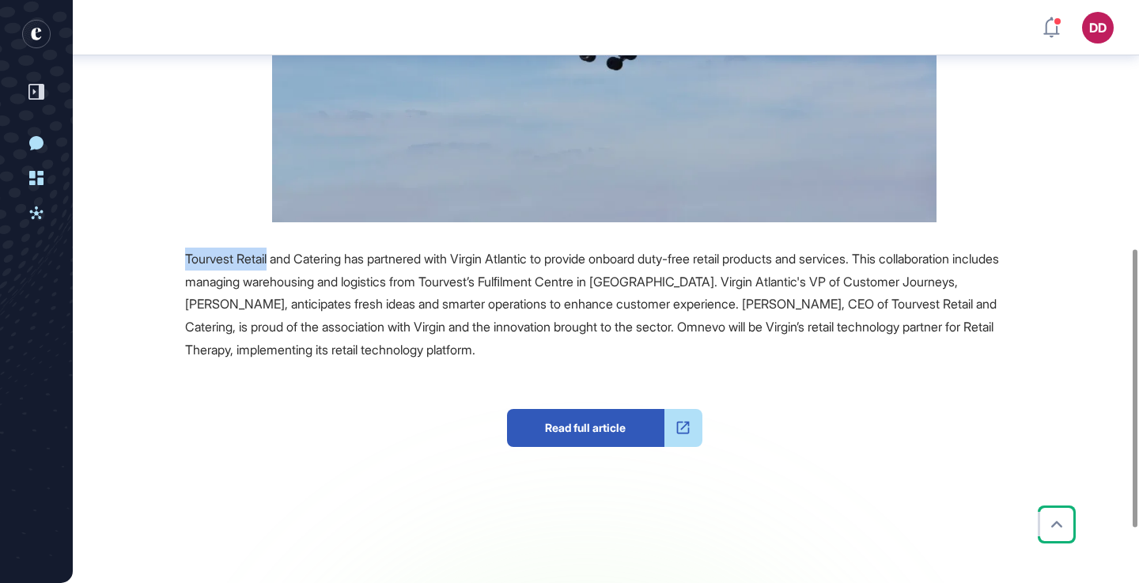
drag, startPoint x: 184, startPoint y: 263, endPoint x: 274, endPoint y: 260, distance: 89.4
click at [274, 260] on span "Tourvest Retail and Catering has partnered with Virgin Atlantic to provide onbo…" at bounding box center [592, 304] width 814 height 107
copy span "Tourvest Retail"
click at [606, 433] on span "Read full article" at bounding box center [585, 428] width 157 height 38
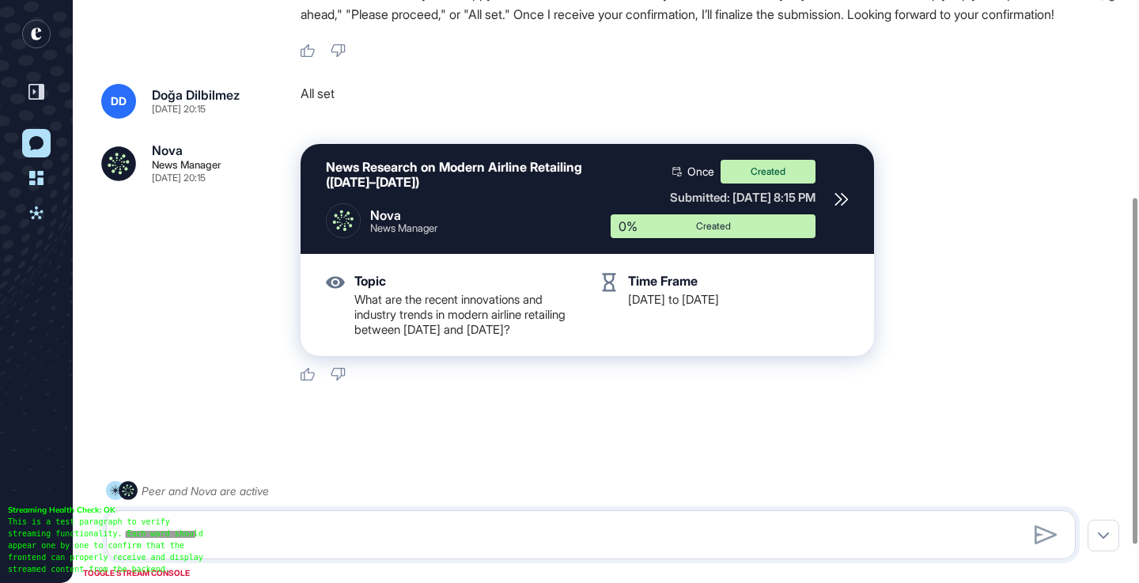
scroll to position [326, 0]
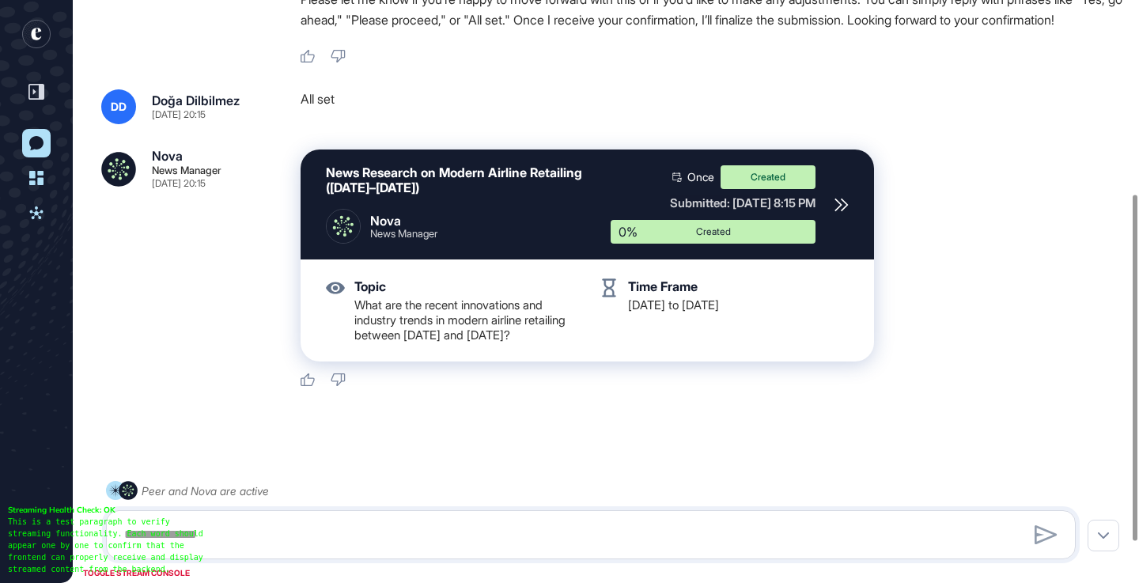
click at [39, 30] on icon "entrapeer-logo" at bounding box center [36, 34] width 10 height 13
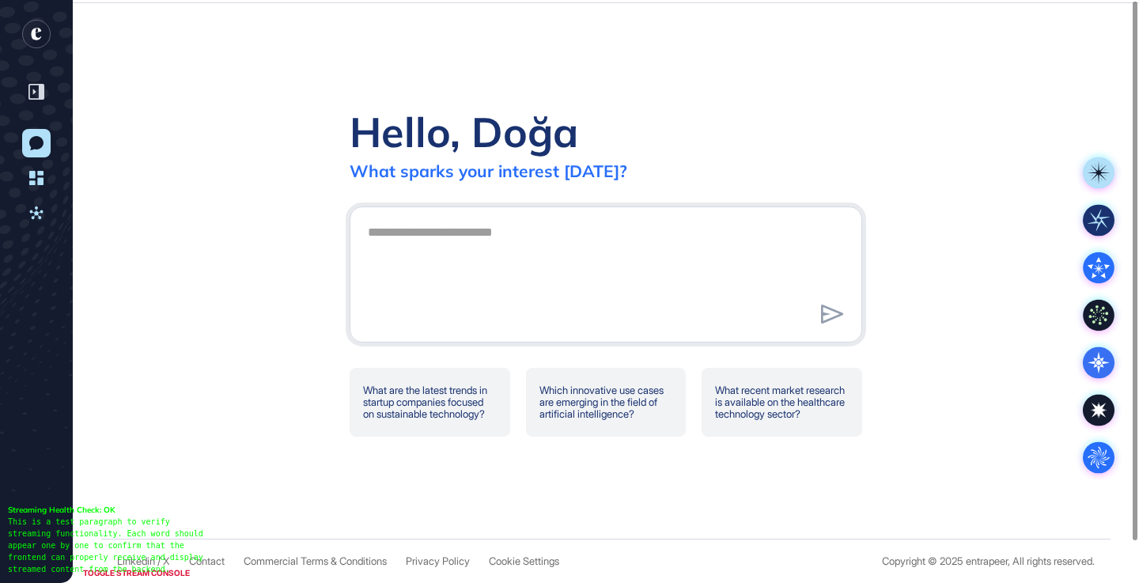
scroll to position [0, 0]
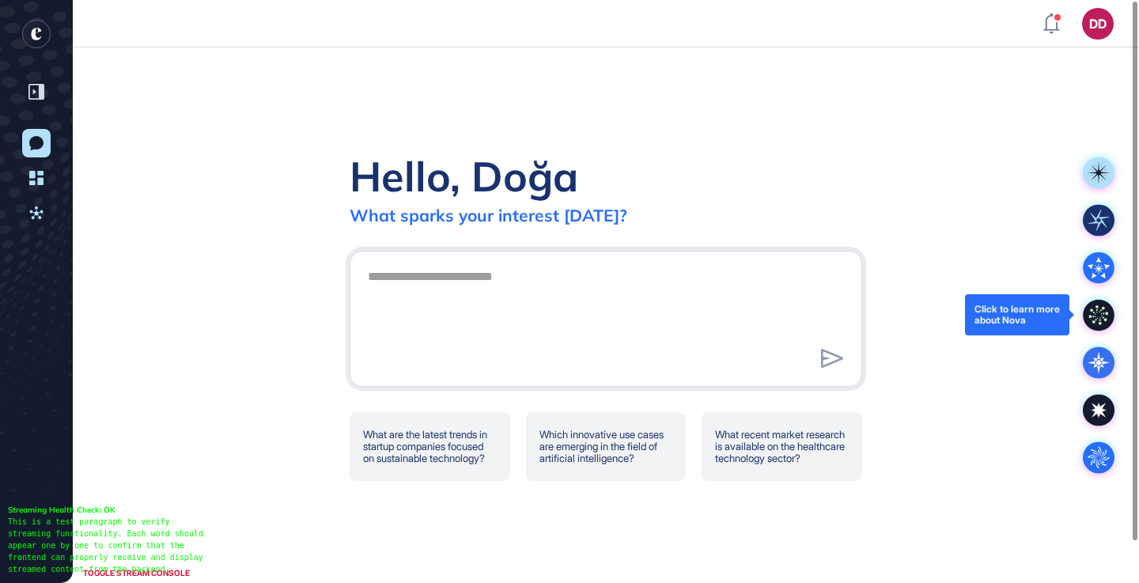
click at [1093, 314] on icon at bounding box center [1099, 315] width 32 height 32
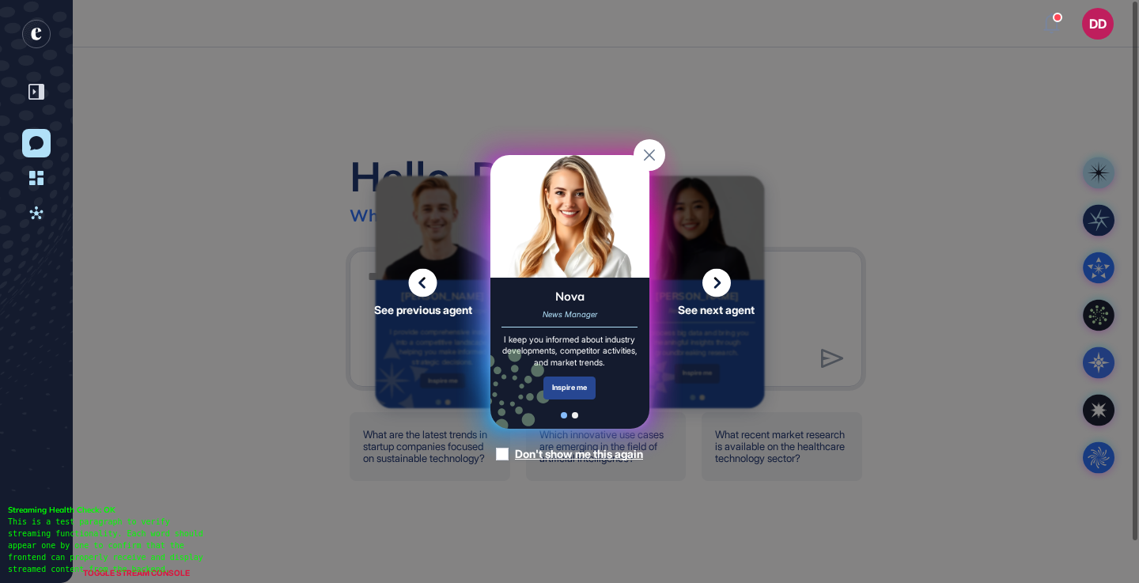
click at [568, 397] on div "Inspire me" at bounding box center [569, 387] width 53 height 23
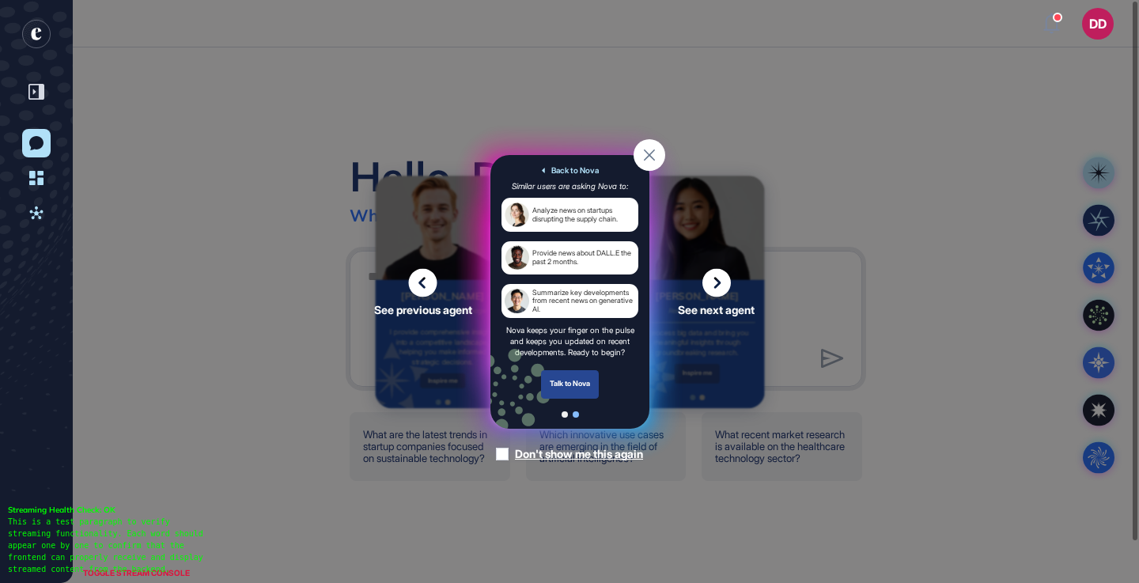
click at [569, 391] on div "Talk to Nova" at bounding box center [569, 383] width 59 height 28
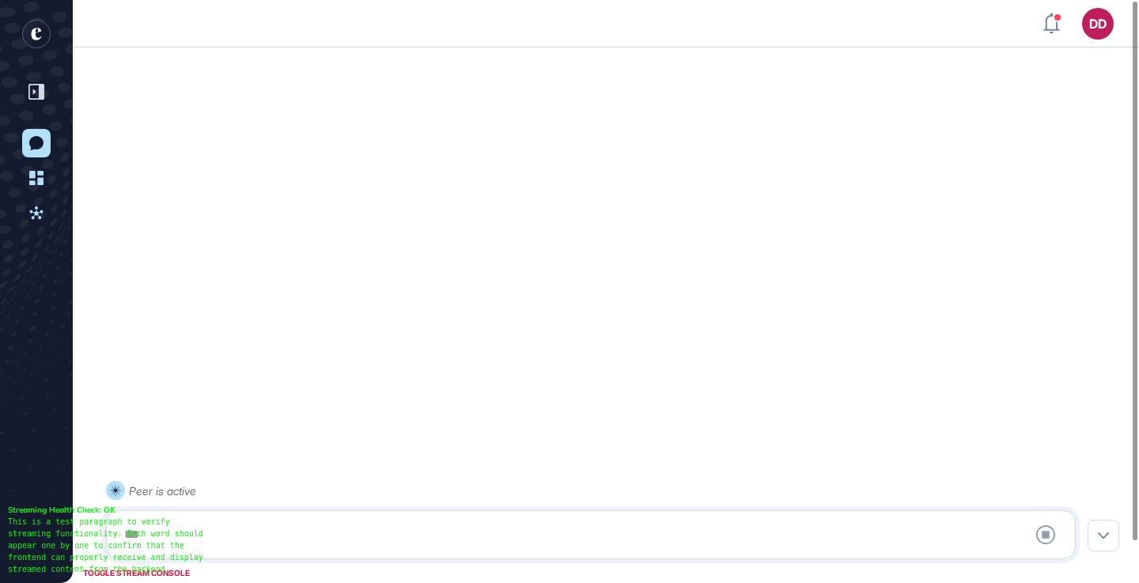
click at [367, 531] on div at bounding box center [591, 535] width 952 height 32
click at [329, 525] on div at bounding box center [591, 535] width 952 height 32
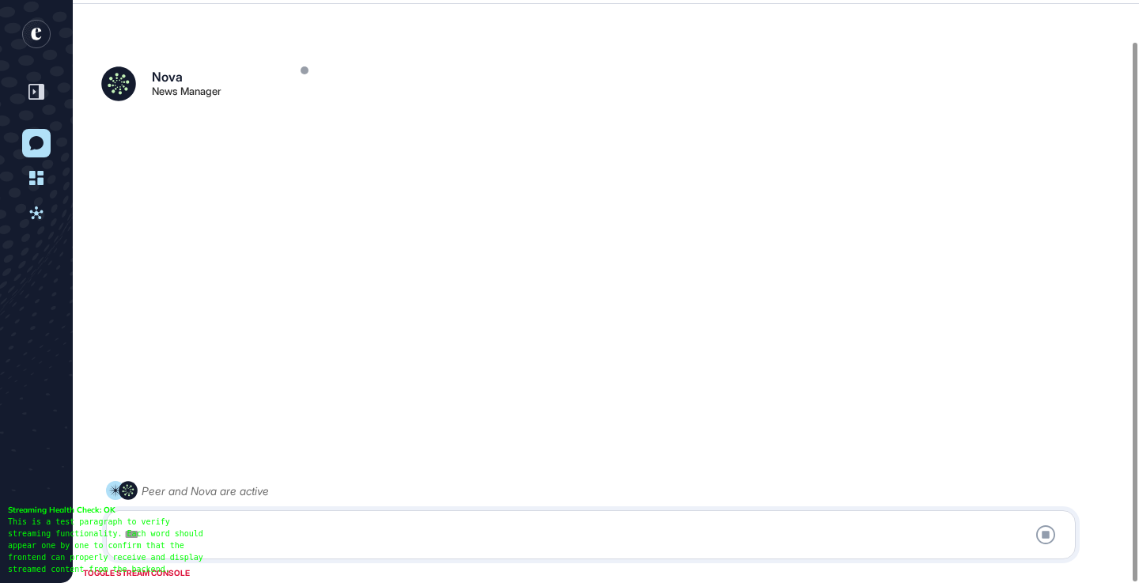
scroll to position [44, 0]
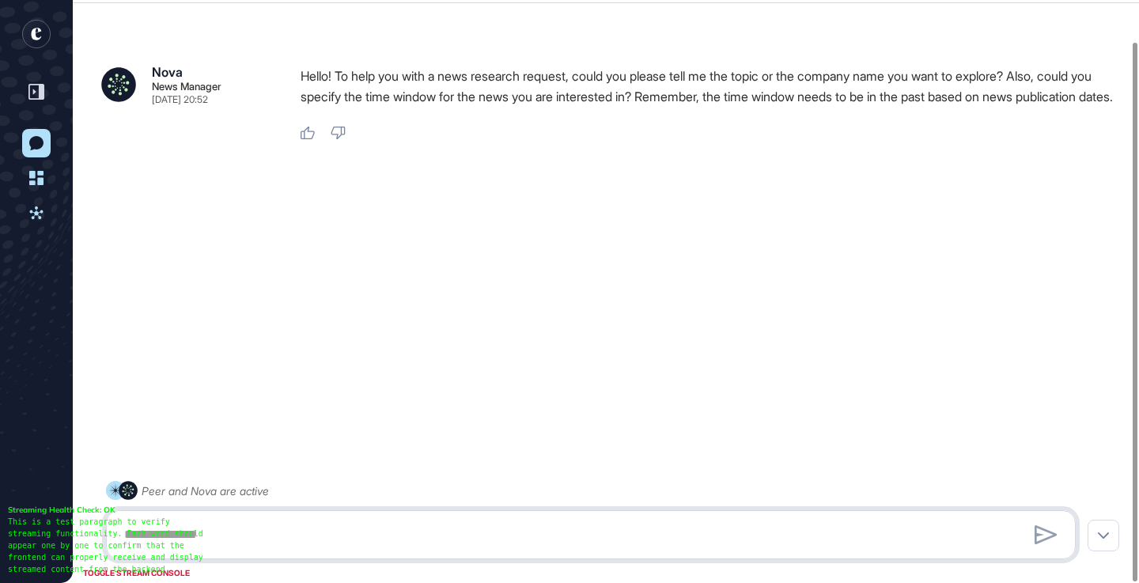
click at [313, 529] on textarea at bounding box center [591, 535] width 952 height 32
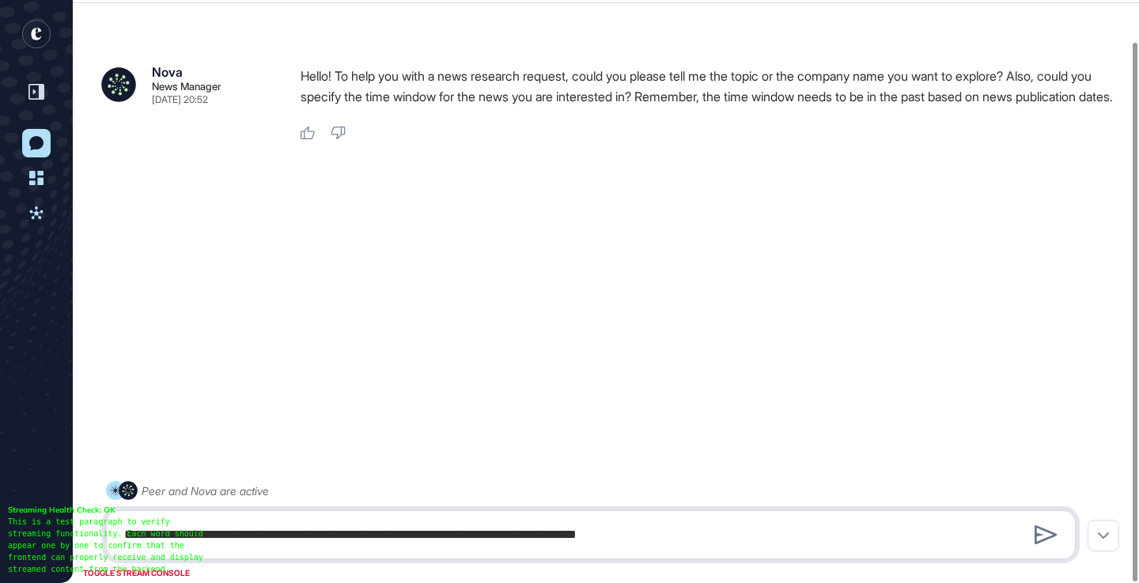
type textarea "**********"
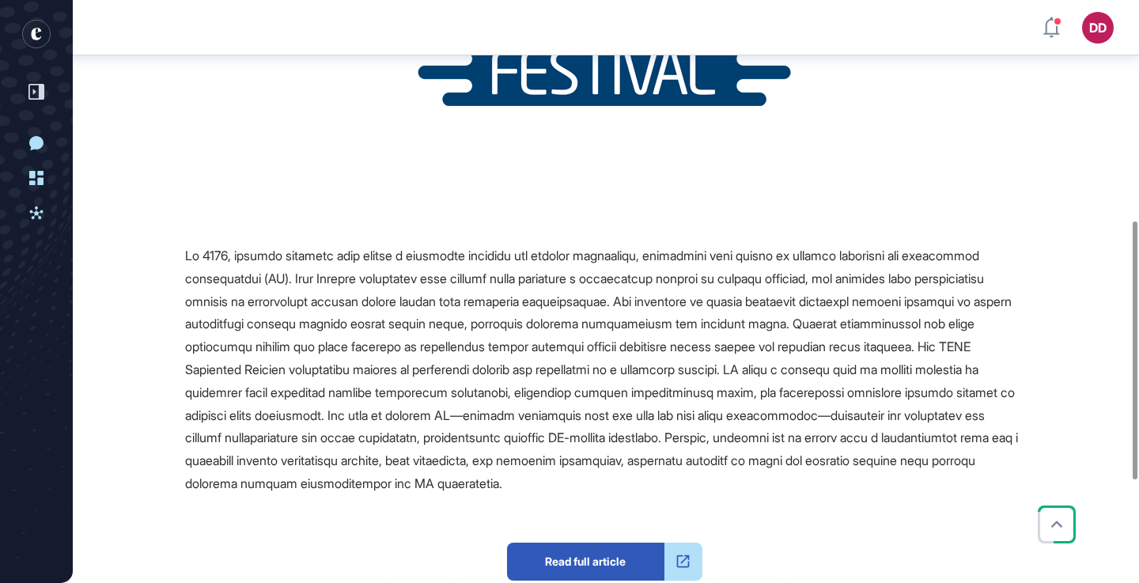
scroll to position [502, 0]
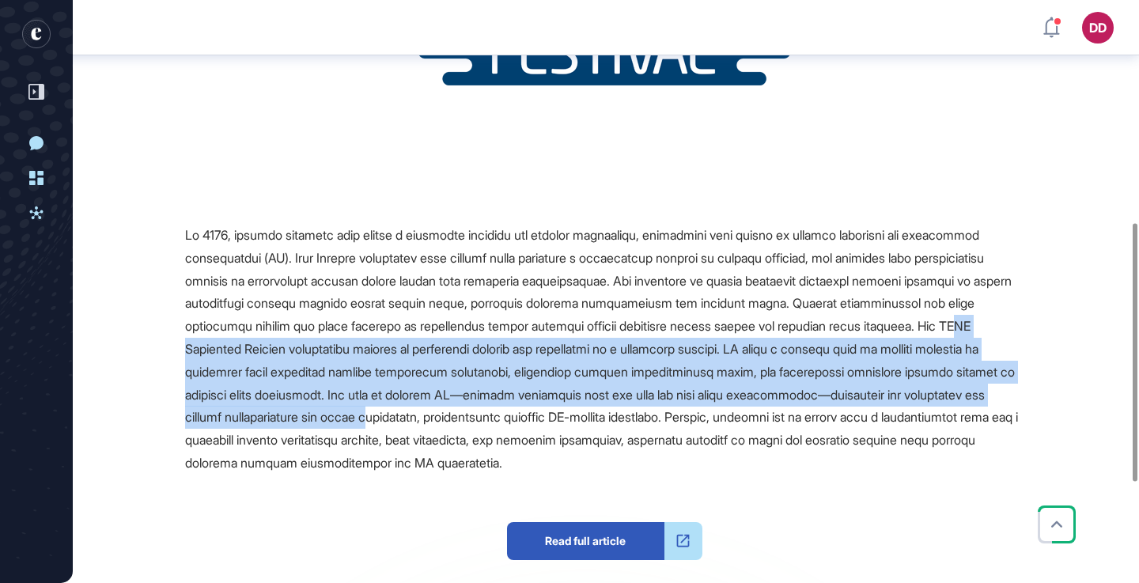
drag, startPoint x: 207, startPoint y: 350, endPoint x: 575, endPoint y: 415, distance: 373.6
click at [575, 418] on span at bounding box center [601, 349] width 833 height 244
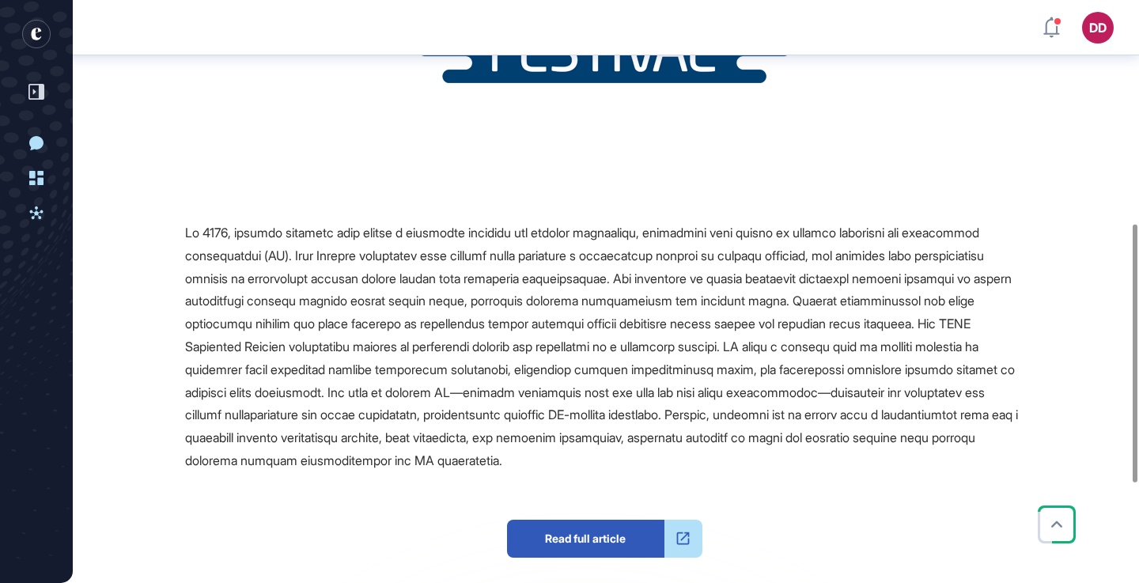
click at [577, 416] on span at bounding box center [601, 347] width 833 height 244
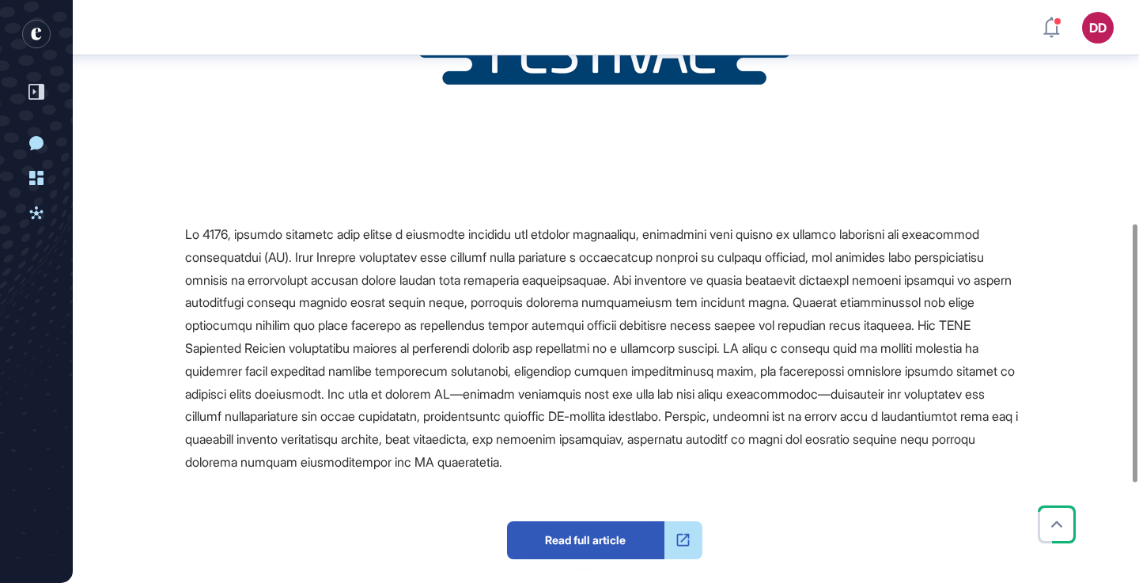
click at [581, 539] on span "Read full article" at bounding box center [585, 540] width 157 height 38
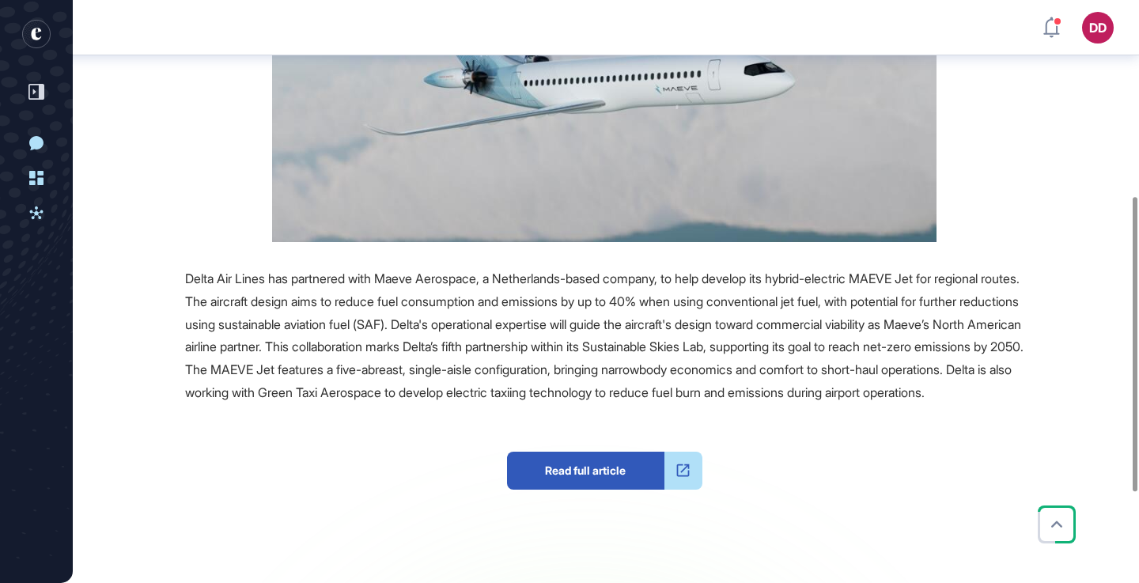
scroll to position [388, 0]
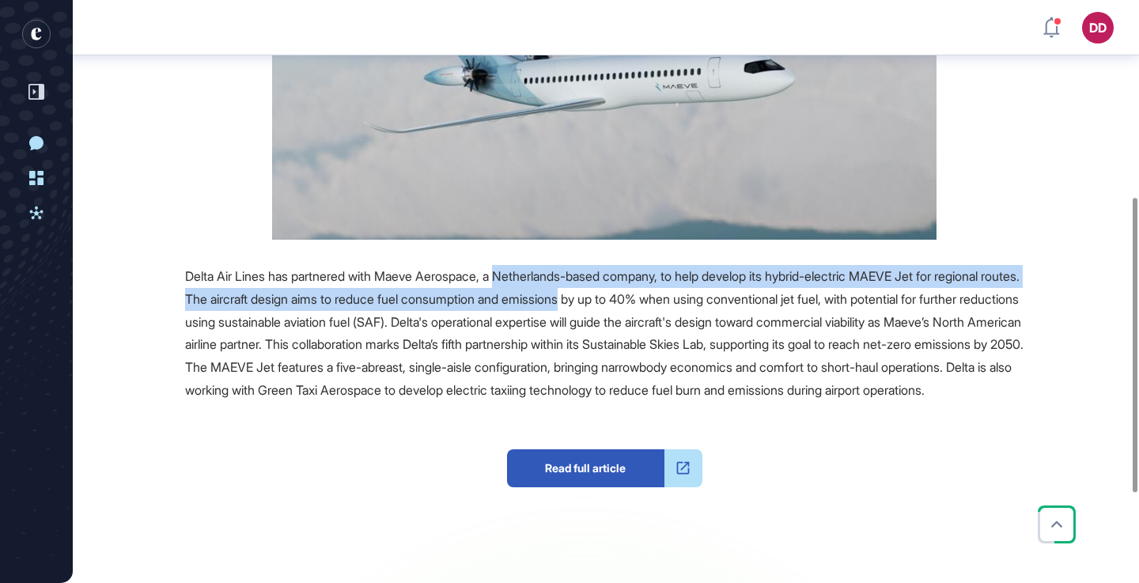
drag, startPoint x: 517, startPoint y: 275, endPoint x: 898, endPoint y: 294, distance: 381.7
click at [678, 297] on span "Delta Air Lines has partnered with Maeve Aerospace, a Netherlands-based company…" at bounding box center [604, 333] width 838 height 130
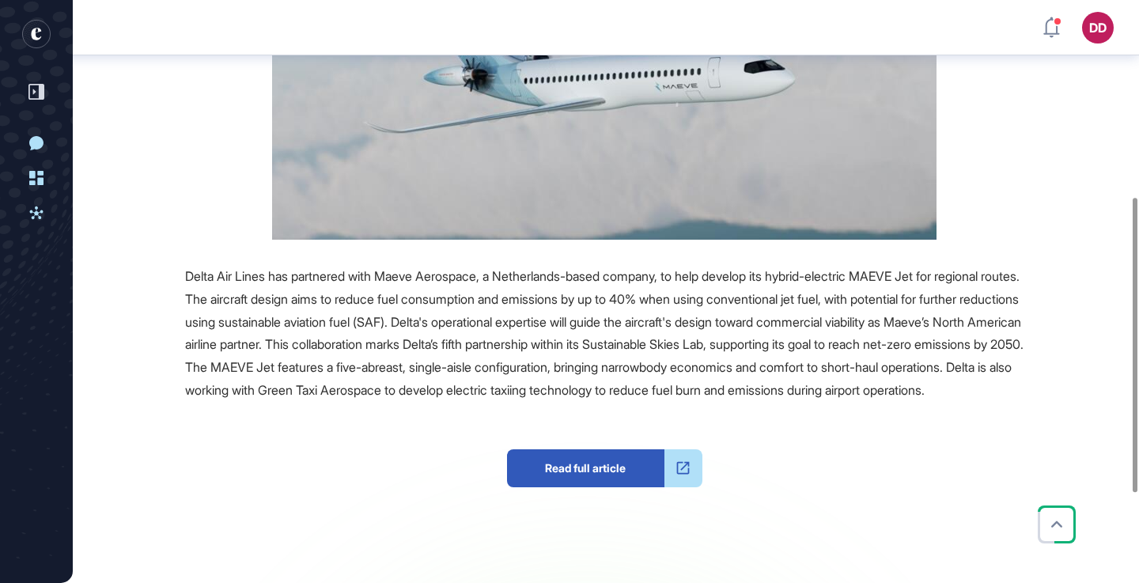
click at [899, 294] on span "Delta Air Lines has partnered with Maeve Aerospace, a Netherlands-based company…" at bounding box center [604, 333] width 838 height 130
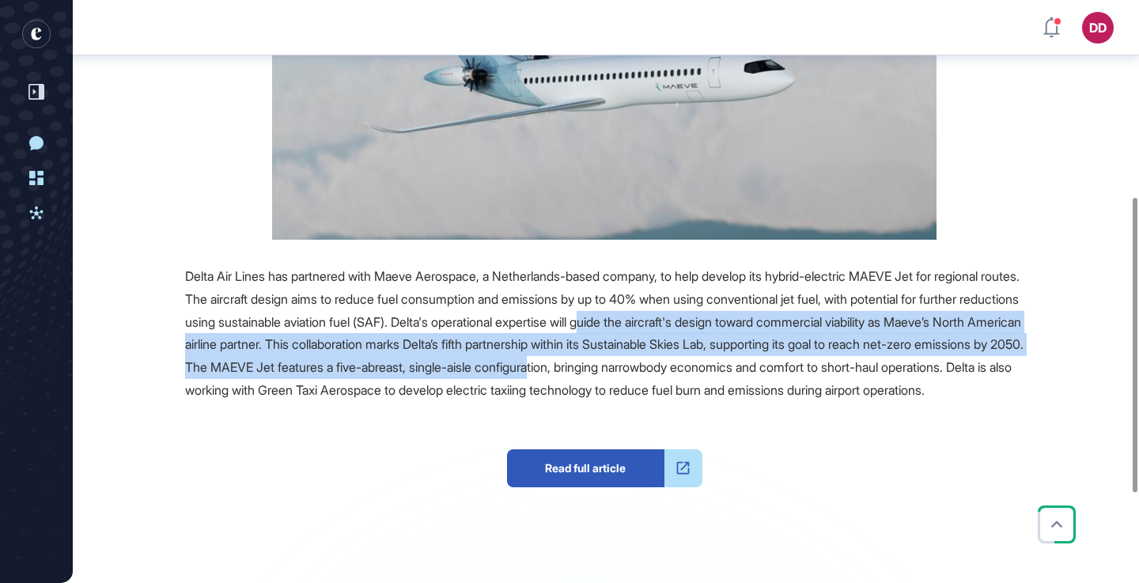
drag, startPoint x: 799, startPoint y: 327, endPoint x: 918, endPoint y: 376, distance: 128.8
click at [918, 376] on div "Delta Air Lines has partnered with Maeve Aerospace, a Netherlands-based company…" at bounding box center [604, 333] width 838 height 137
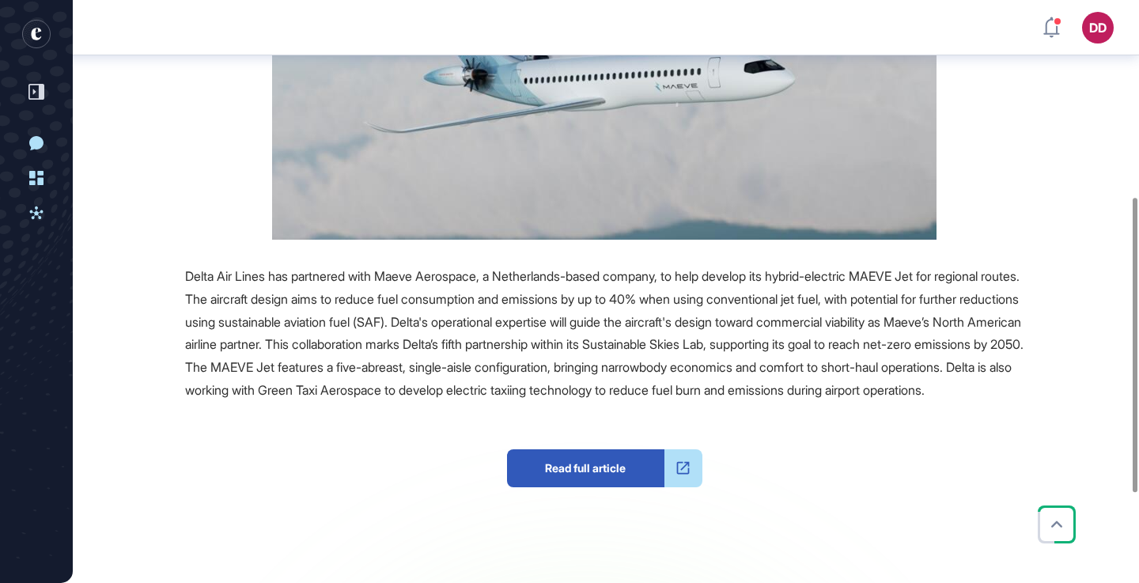
click at [259, 383] on span "Delta Air Lines has partnered with Maeve Aerospace, a Netherlands-based company…" at bounding box center [604, 333] width 838 height 130
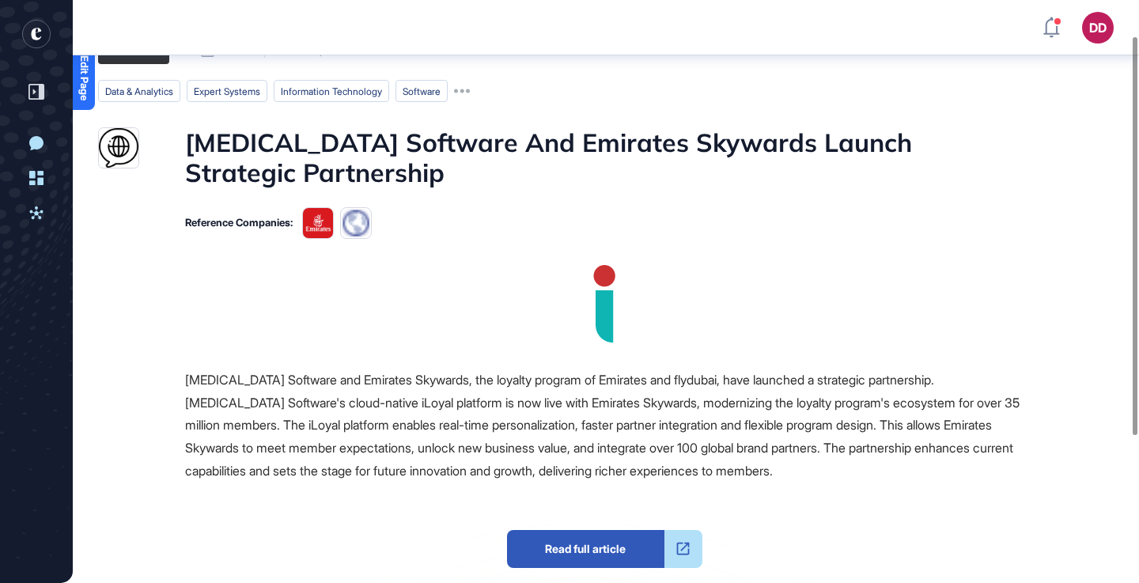
scroll to position [66, 0]
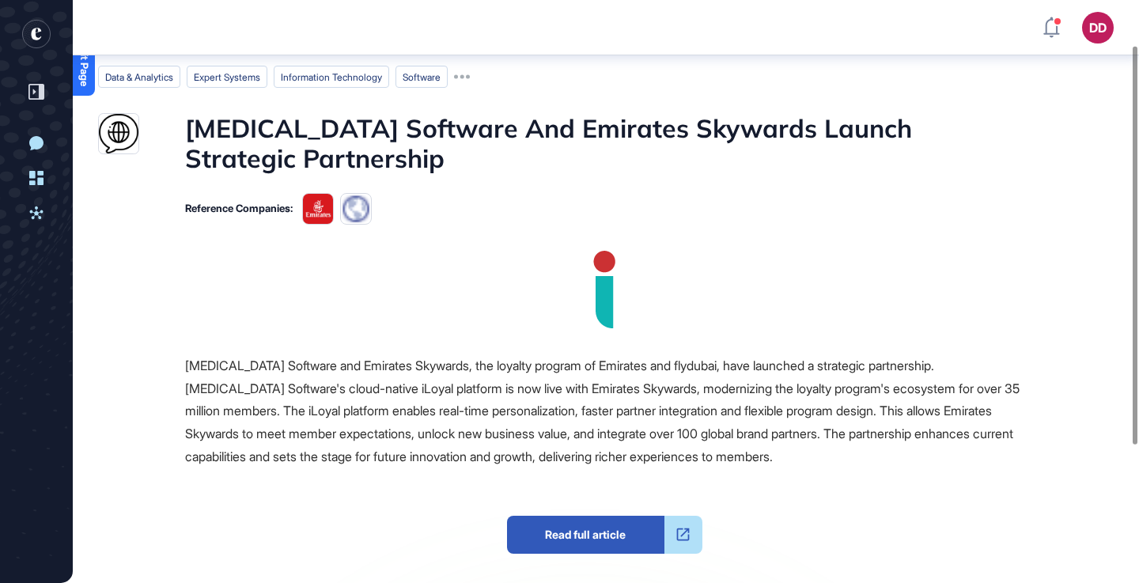
click at [669, 516] on div at bounding box center [683, 535] width 38 height 38
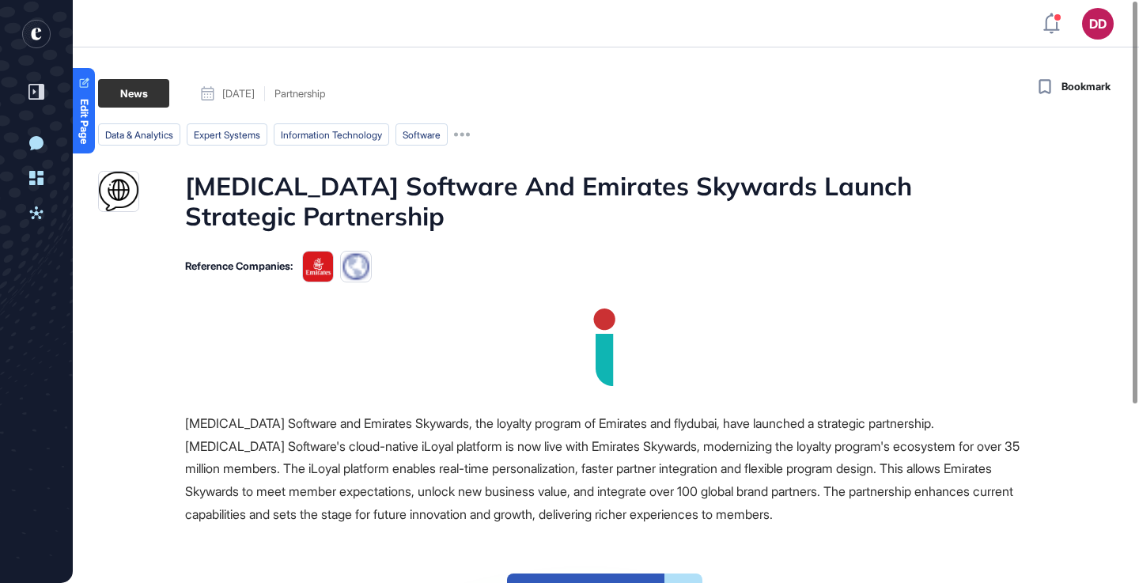
click at [403, 415] on span "[MEDICAL_DATA] Software and Emirates Skywards, the loyalty program of Emirates …" at bounding box center [602, 468] width 834 height 107
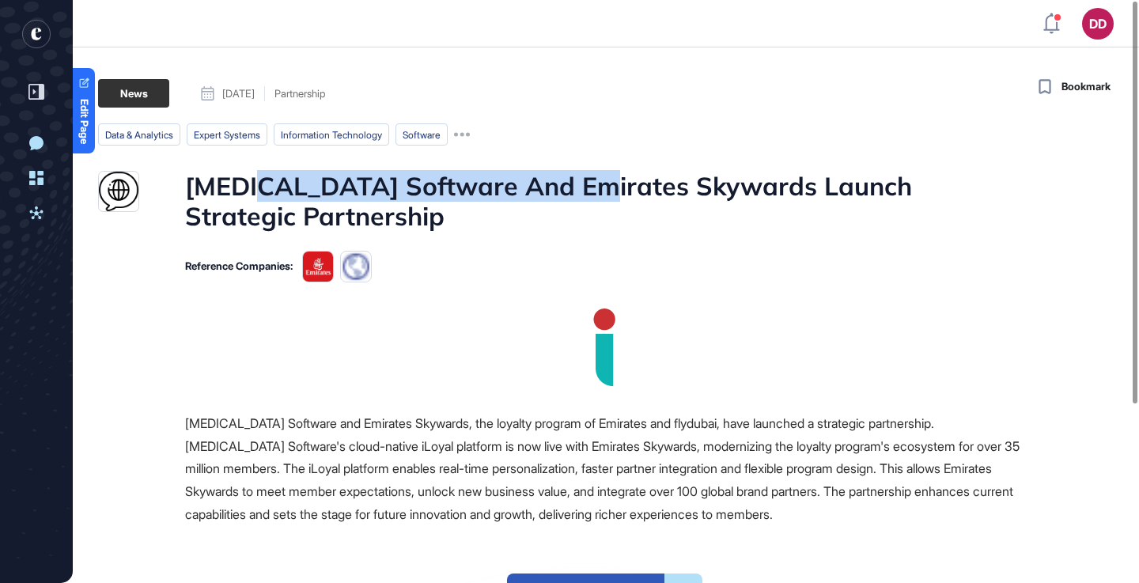
drag, startPoint x: 258, startPoint y: 187, endPoint x: 582, endPoint y: 194, distance: 324.3
click at [582, 194] on h1 "[MEDICAL_DATA] Software And Emirates Skywards Launch Strategic Partnership" at bounding box center [604, 201] width 838 height 61
click at [584, 194] on h1 "[MEDICAL_DATA] Software And Emirates Skywards Launch Strategic Partnership" at bounding box center [604, 201] width 838 height 61
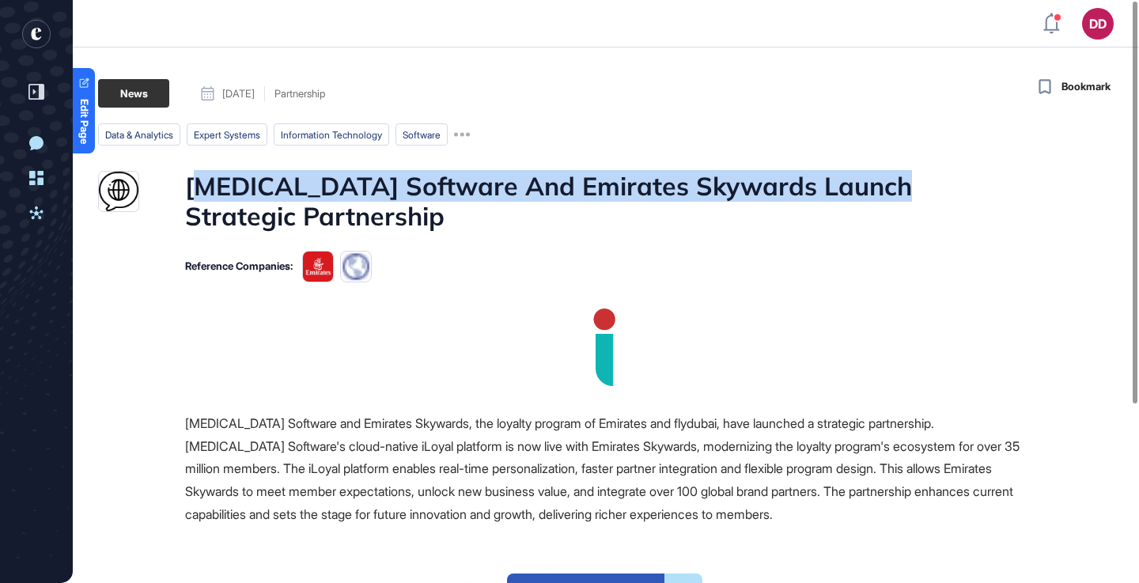
drag, startPoint x: 189, startPoint y: 193, endPoint x: 853, endPoint y: 201, distance: 663.6
click at [853, 201] on h1 "[MEDICAL_DATA] Software And Emirates Skywards Launch Strategic Partnership" at bounding box center [604, 201] width 838 height 61
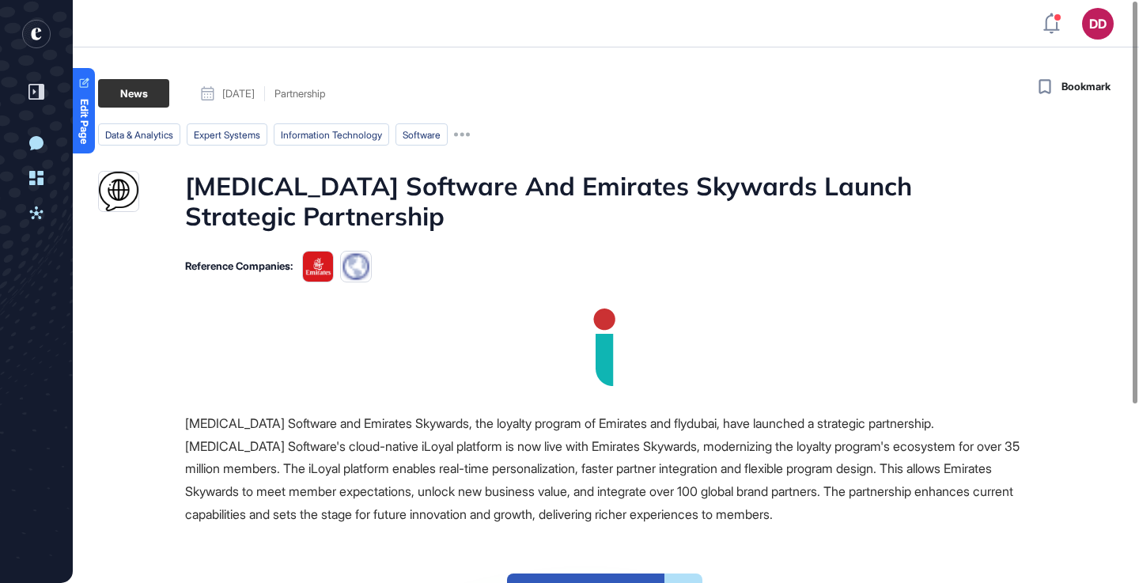
click at [864, 201] on h1 "[MEDICAL_DATA] Software And Emirates Skywards Launch Strategic Partnership" at bounding box center [604, 201] width 838 height 61
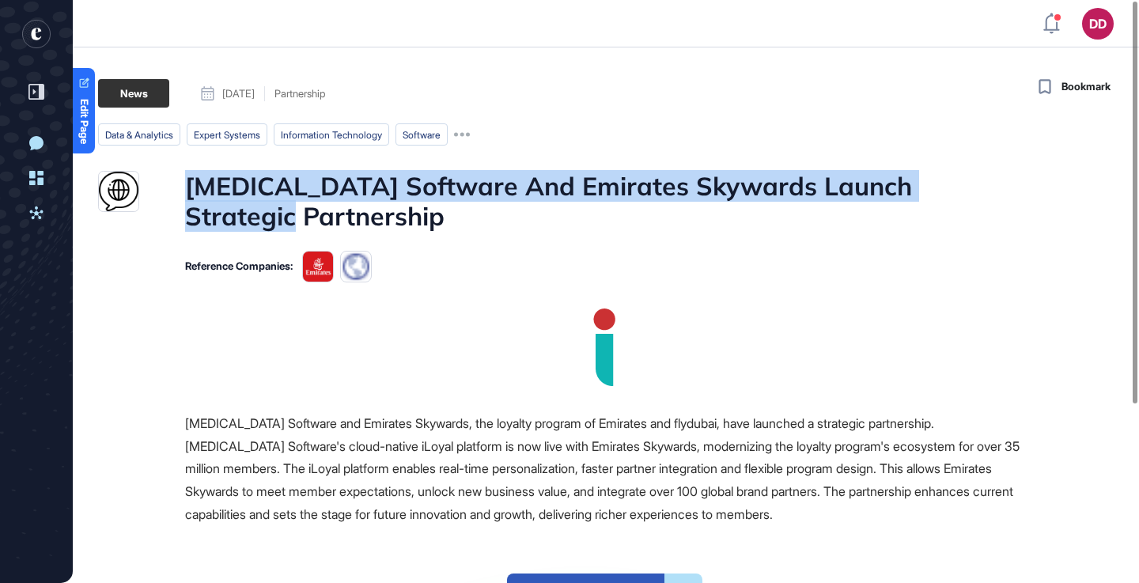
drag, startPoint x: 183, startPoint y: 191, endPoint x: 987, endPoint y: 195, distance: 804.3
click at [987, 195] on div "[MEDICAL_DATA] Software And Emirates Skywards Launch Strategic Partnership" at bounding box center [560, 201] width 925 height 61
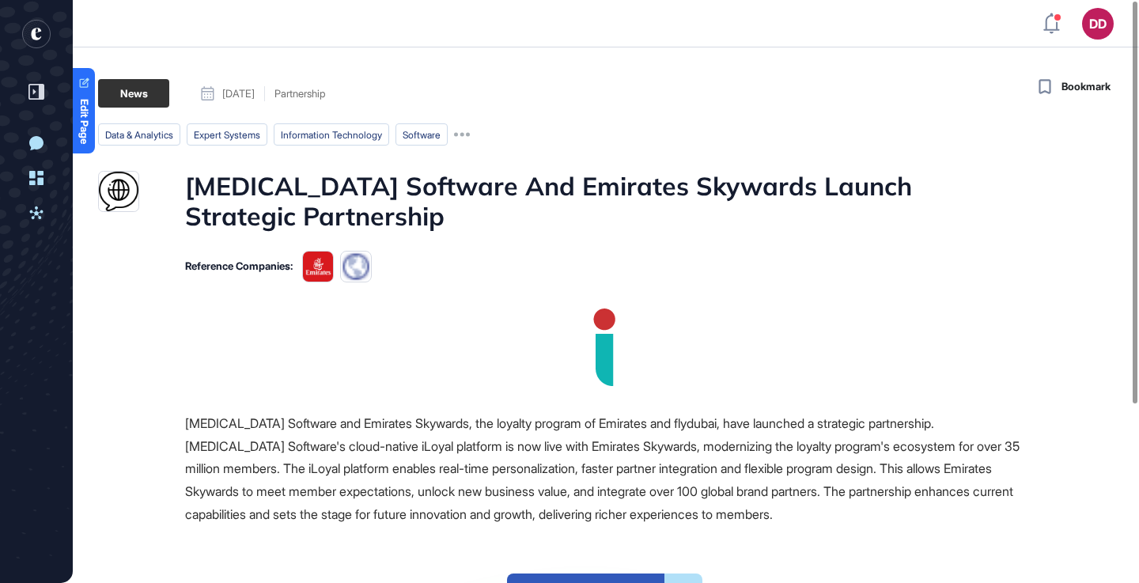
click at [1000, 195] on div "[MEDICAL_DATA] Software And Emirates Skywards Launch Strategic Partnership" at bounding box center [560, 201] width 925 height 61
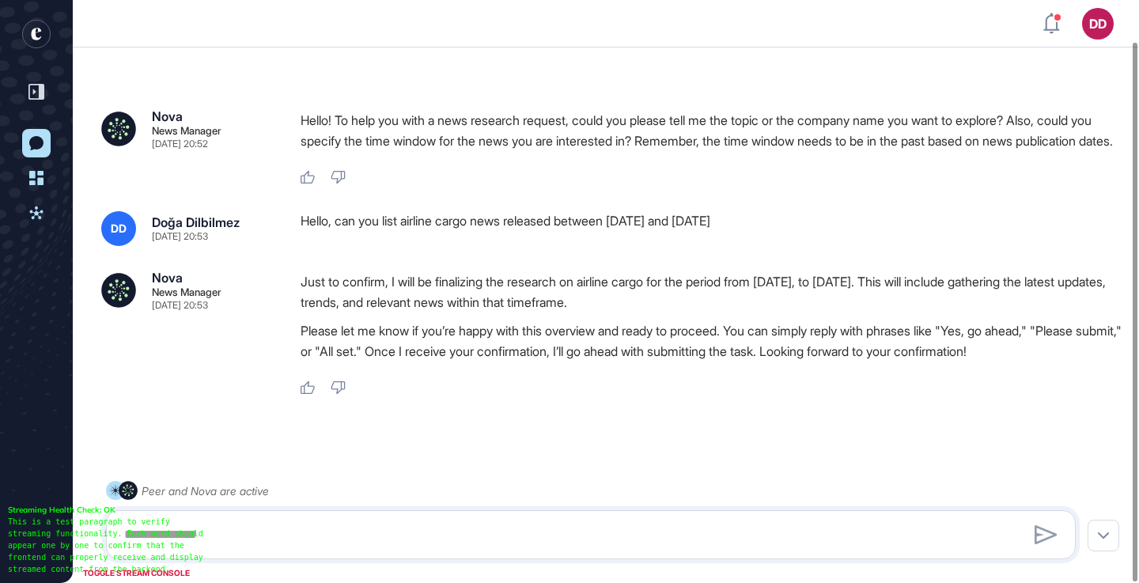
scroll to position [44, 0]
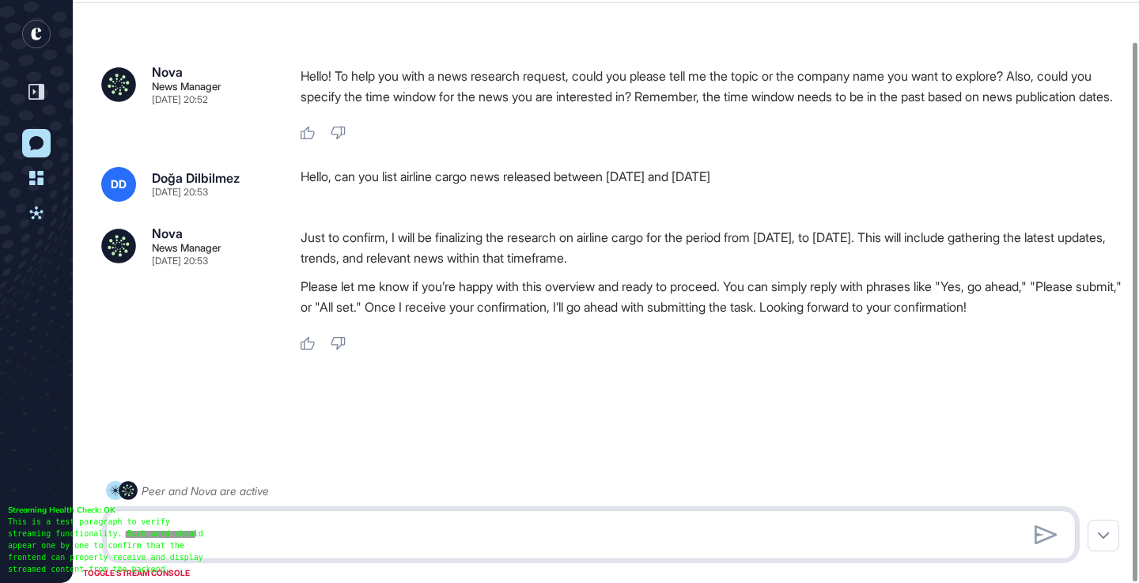
click at [410, 535] on textarea at bounding box center [591, 535] width 952 height 32
type textarea "*******"
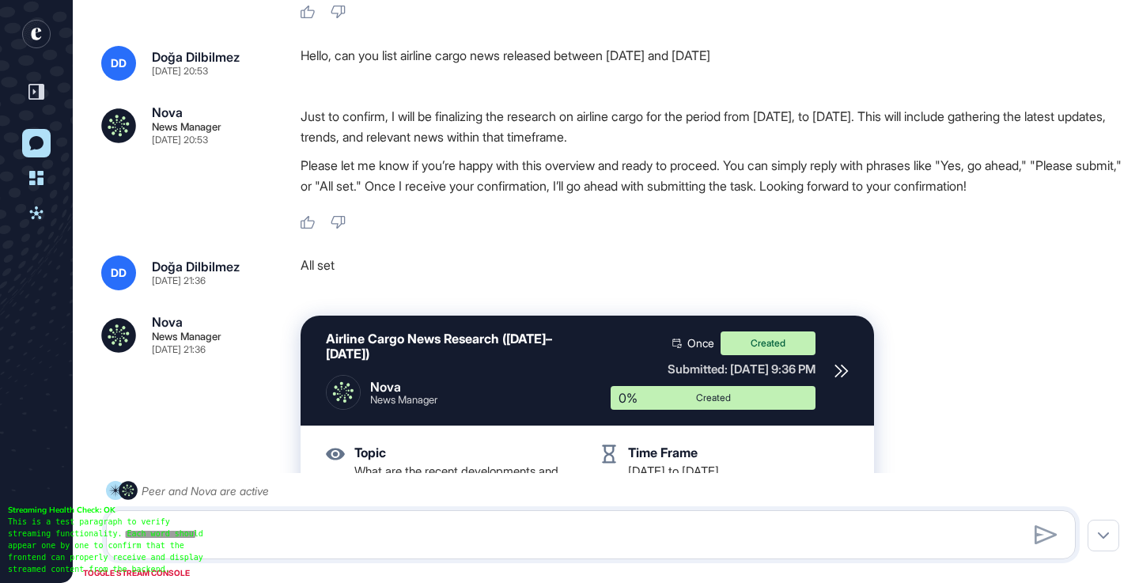
scroll to position [249, 0]
